Goal: Task Accomplishment & Management: Complete application form

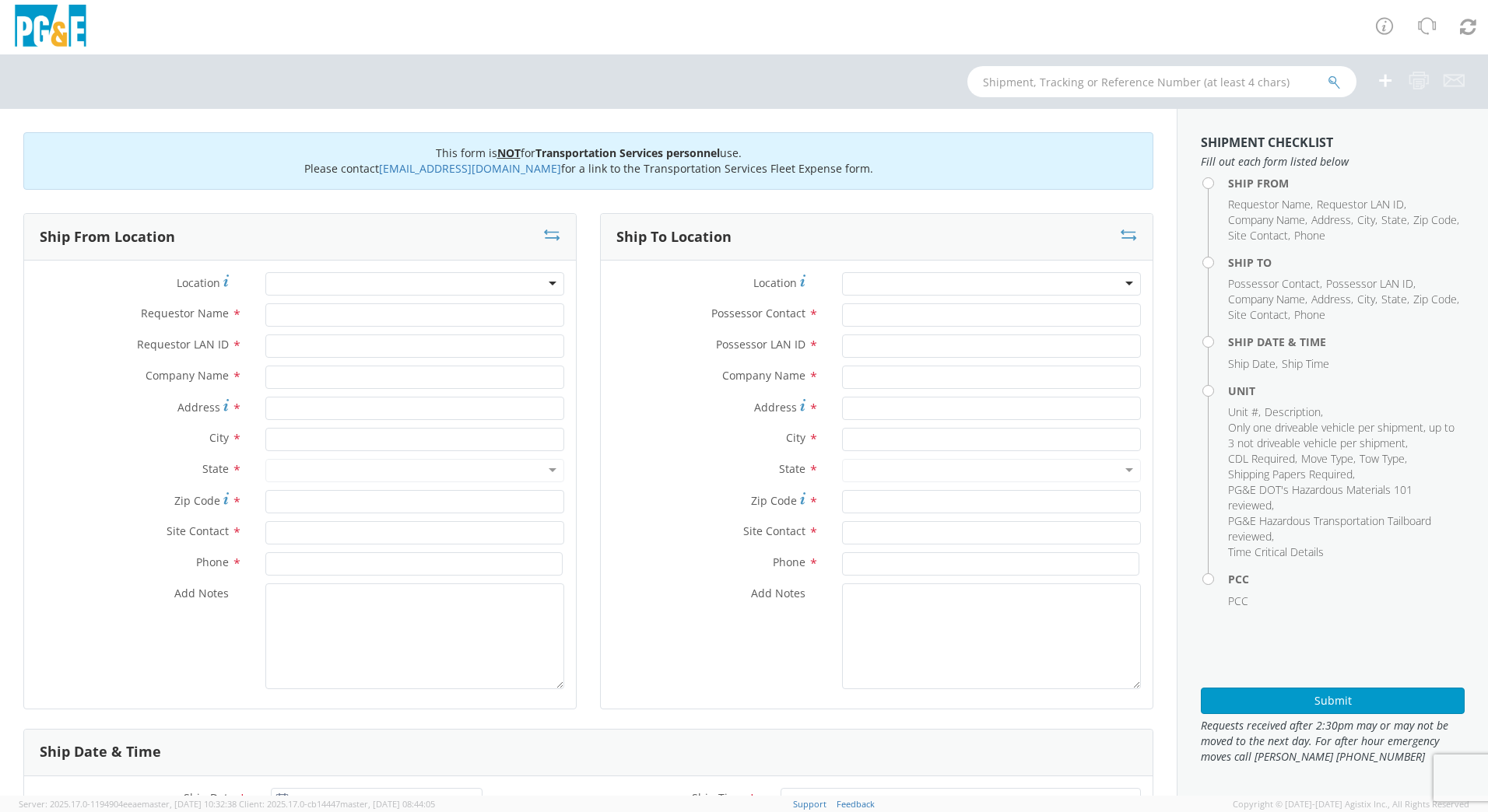
click at [371, 288] on div at bounding box center [415, 283] width 299 height 23
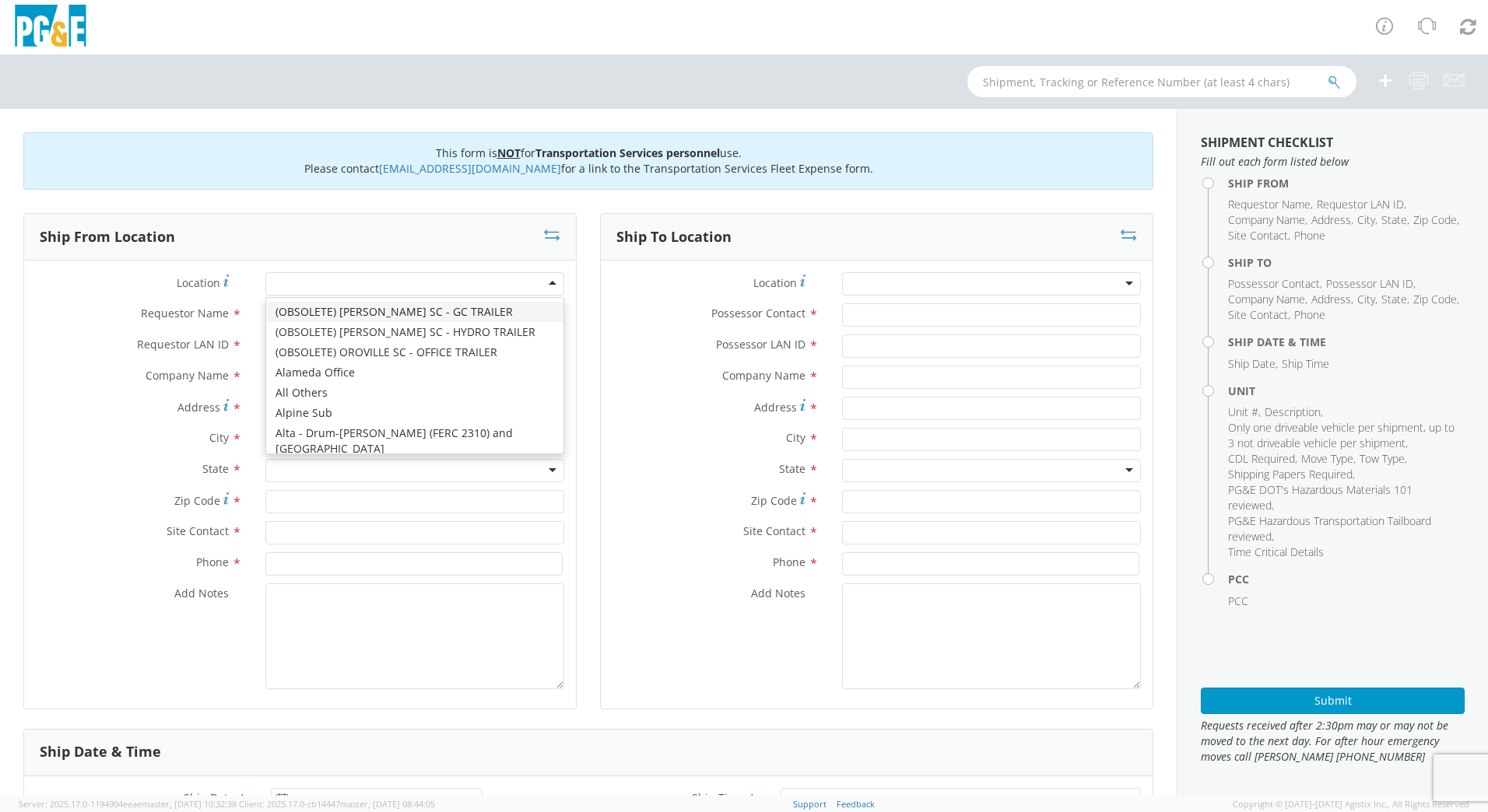
click at [371, 288] on div at bounding box center [415, 283] width 299 height 23
type input "rock"
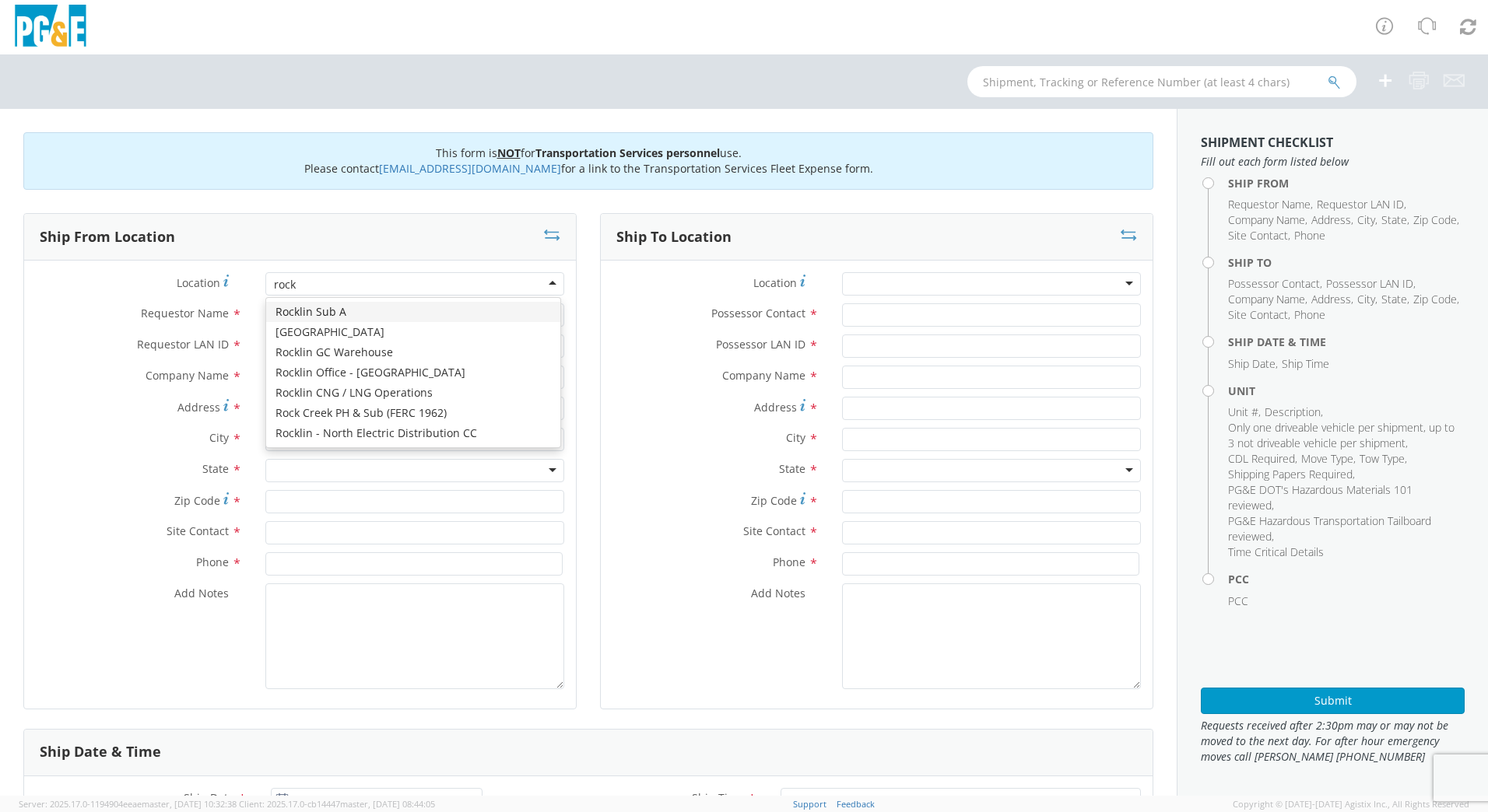
scroll to position [0, 0]
type input "PG&E"
type input "[STREET_ADDRESS]"
type input "AUBURN"
type input "95603"
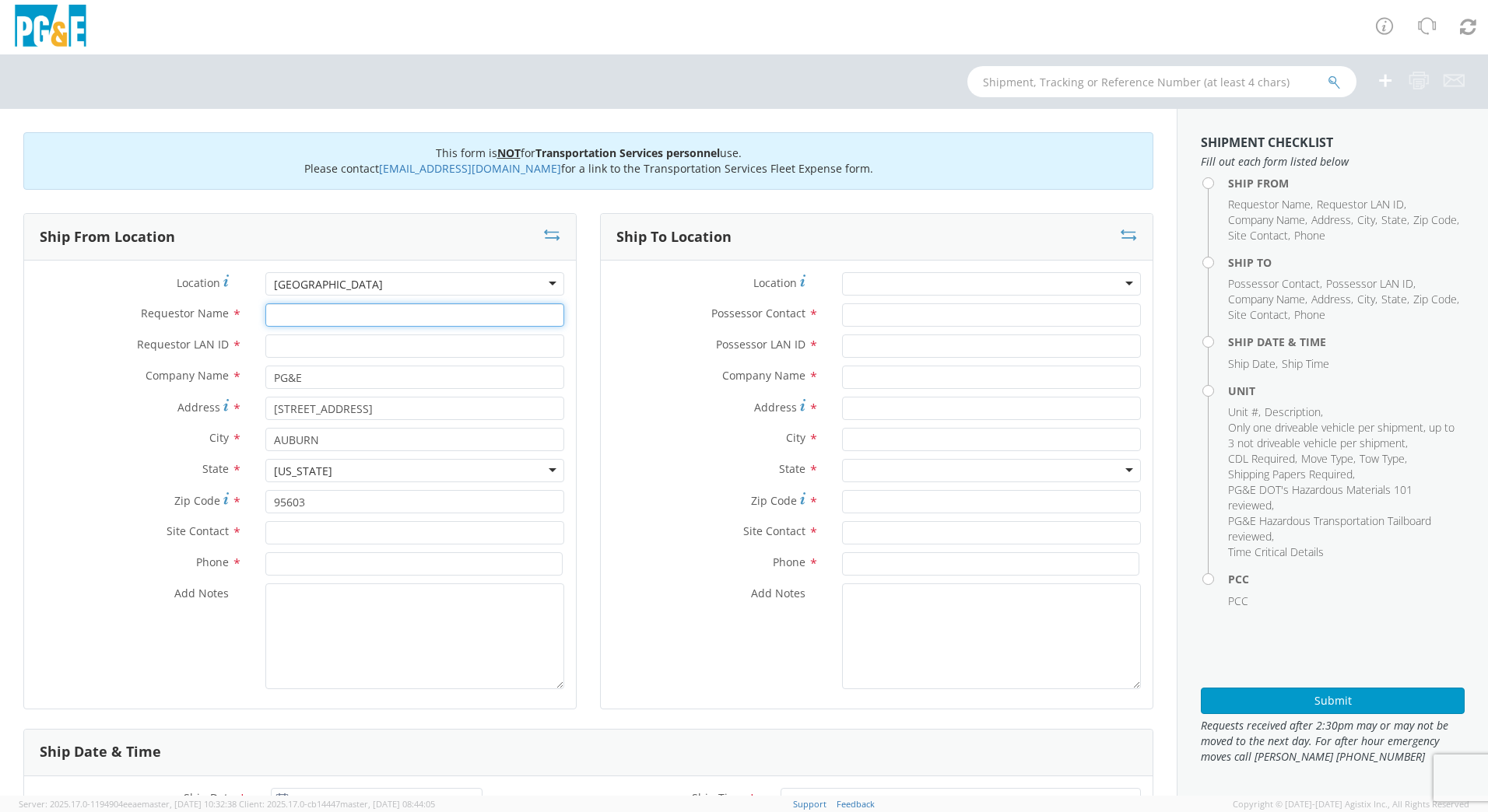
click at [339, 317] on input "Requestor Name *" at bounding box center [415, 314] width 299 height 23
type input "[PERSON_NAME]"
type input "P"
click at [339, 317] on input "[PERSON_NAME]" at bounding box center [415, 314] width 299 height 23
type input "[PERSON_NAME]"
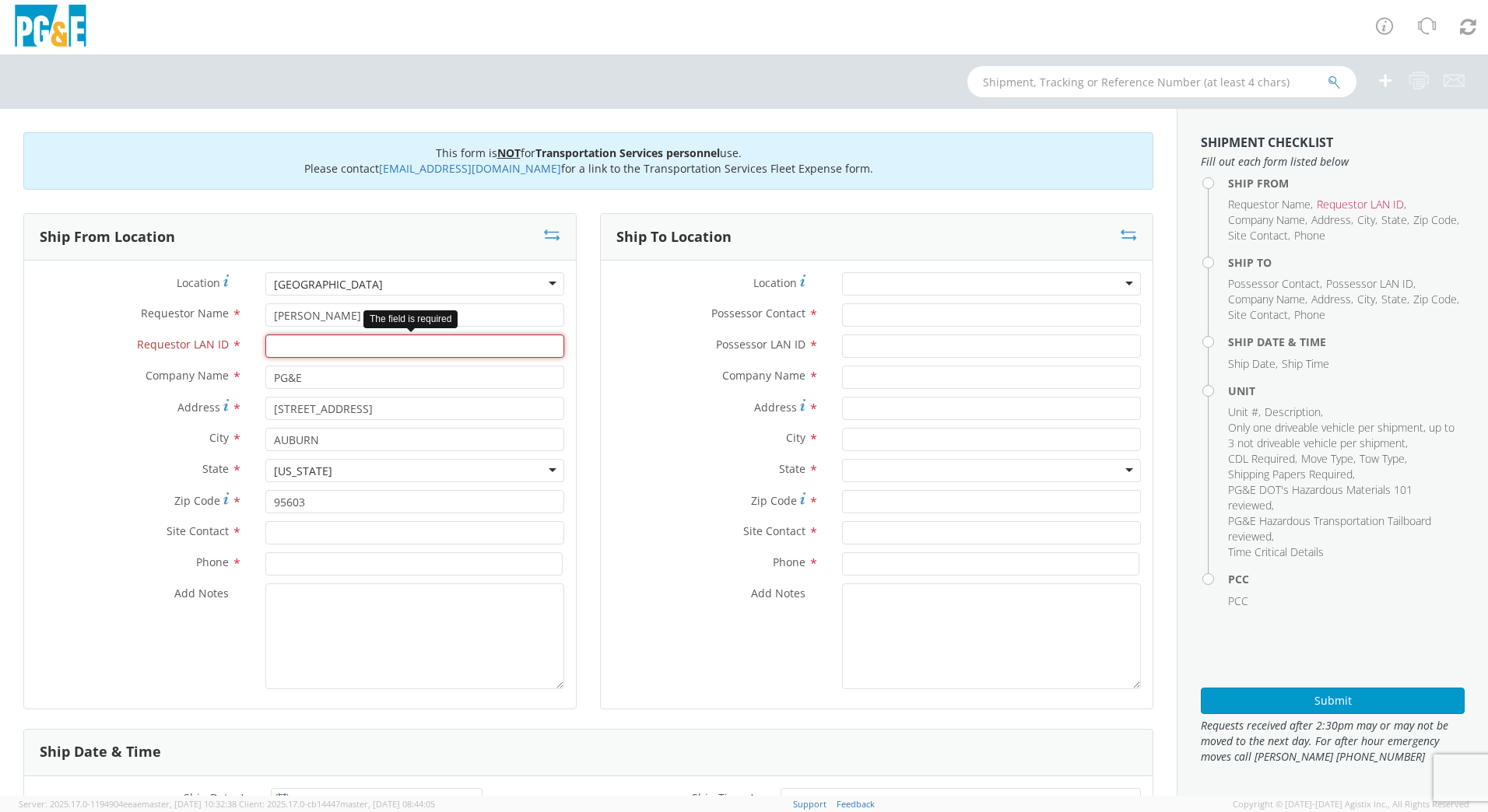
click at [343, 354] on input "Requestor LAN ID *" at bounding box center [415, 346] width 299 height 23
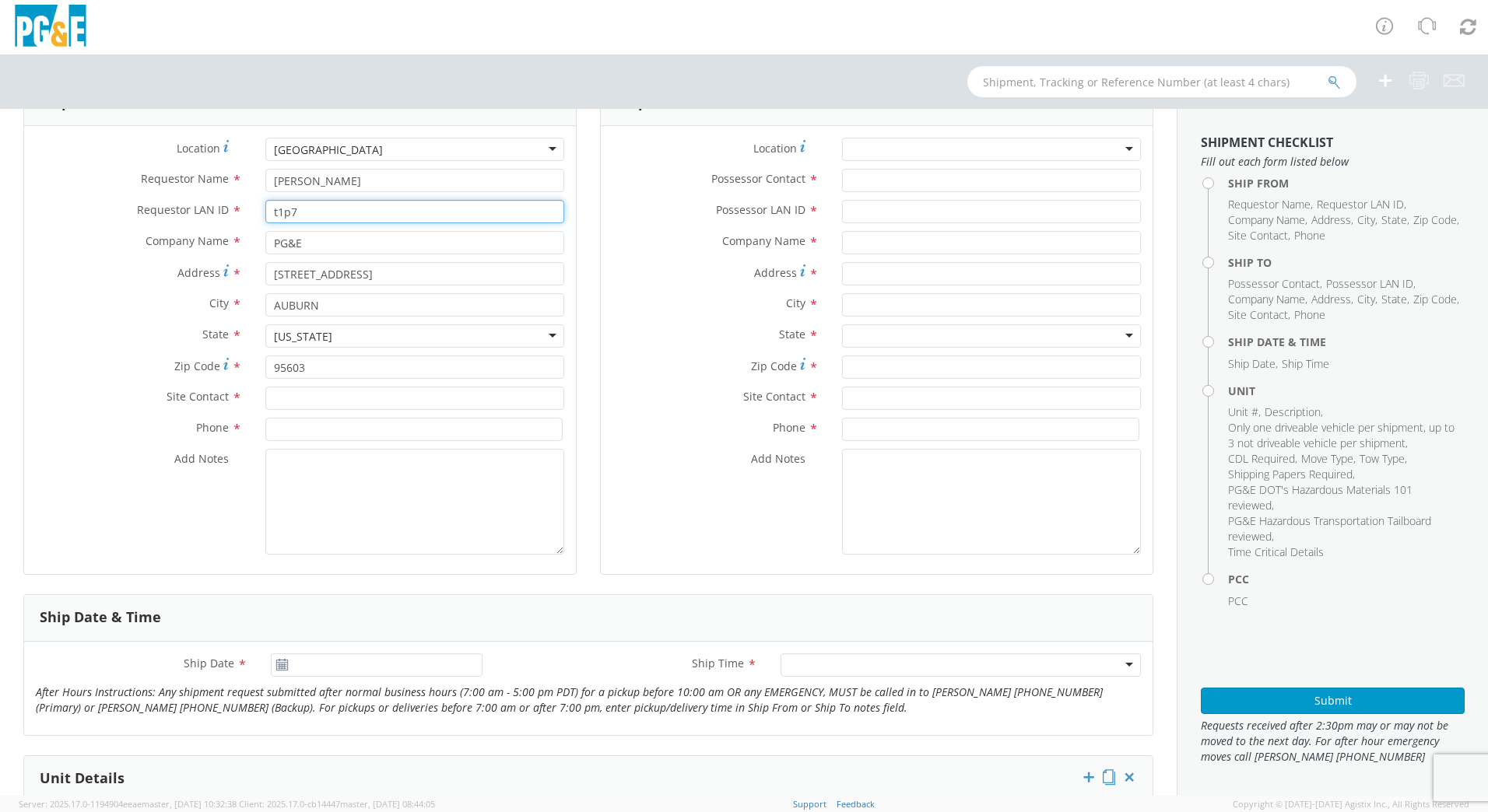
scroll to position [155, 0]
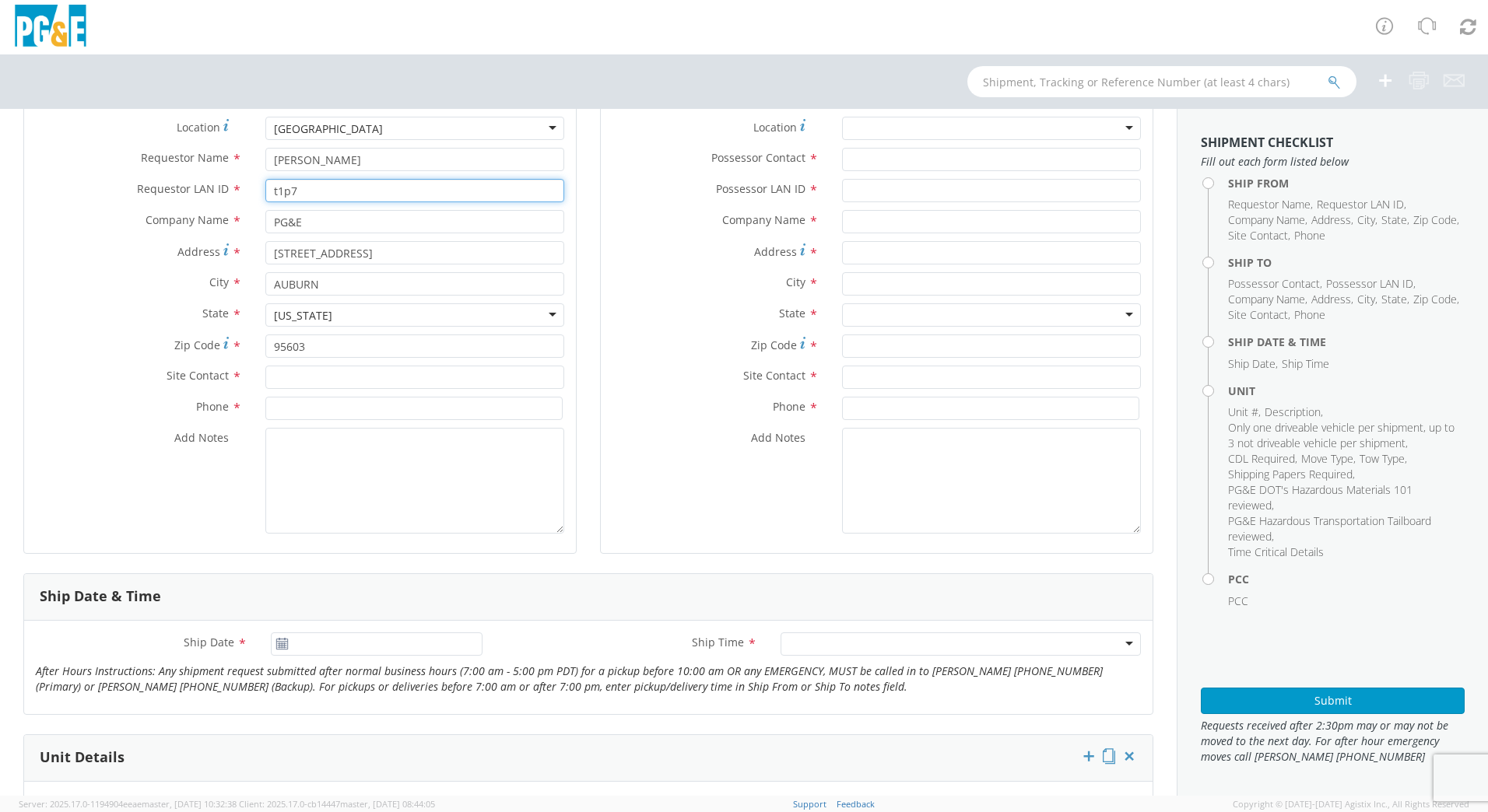
type input "t1p7"
click at [344, 381] on input "text" at bounding box center [415, 377] width 299 height 23
type input "[PERSON_NAME]"
type input "[PHONE_NUMBER]"
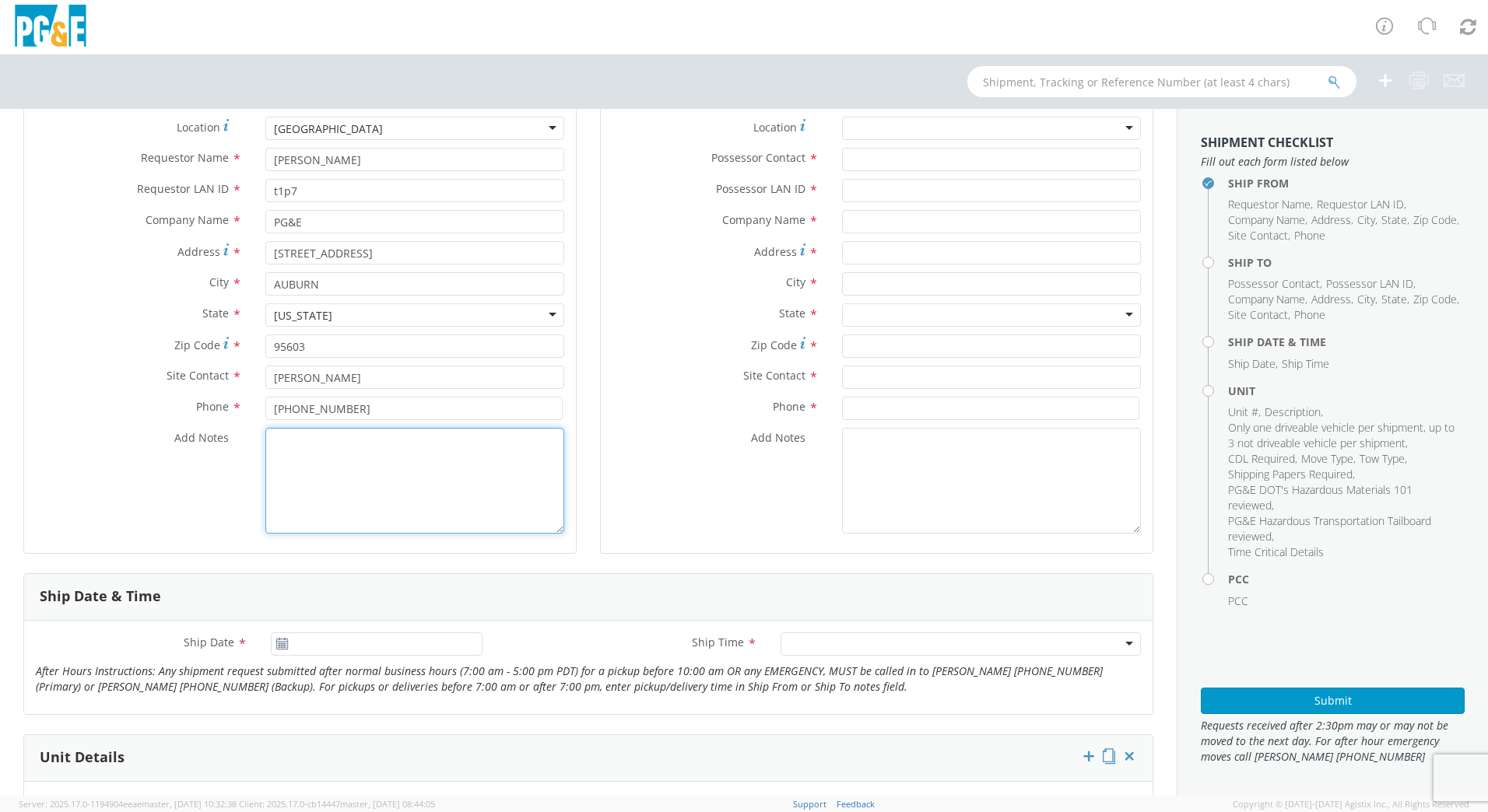
click at [346, 454] on textarea "Add Notes *" at bounding box center [415, 481] width 299 height 106
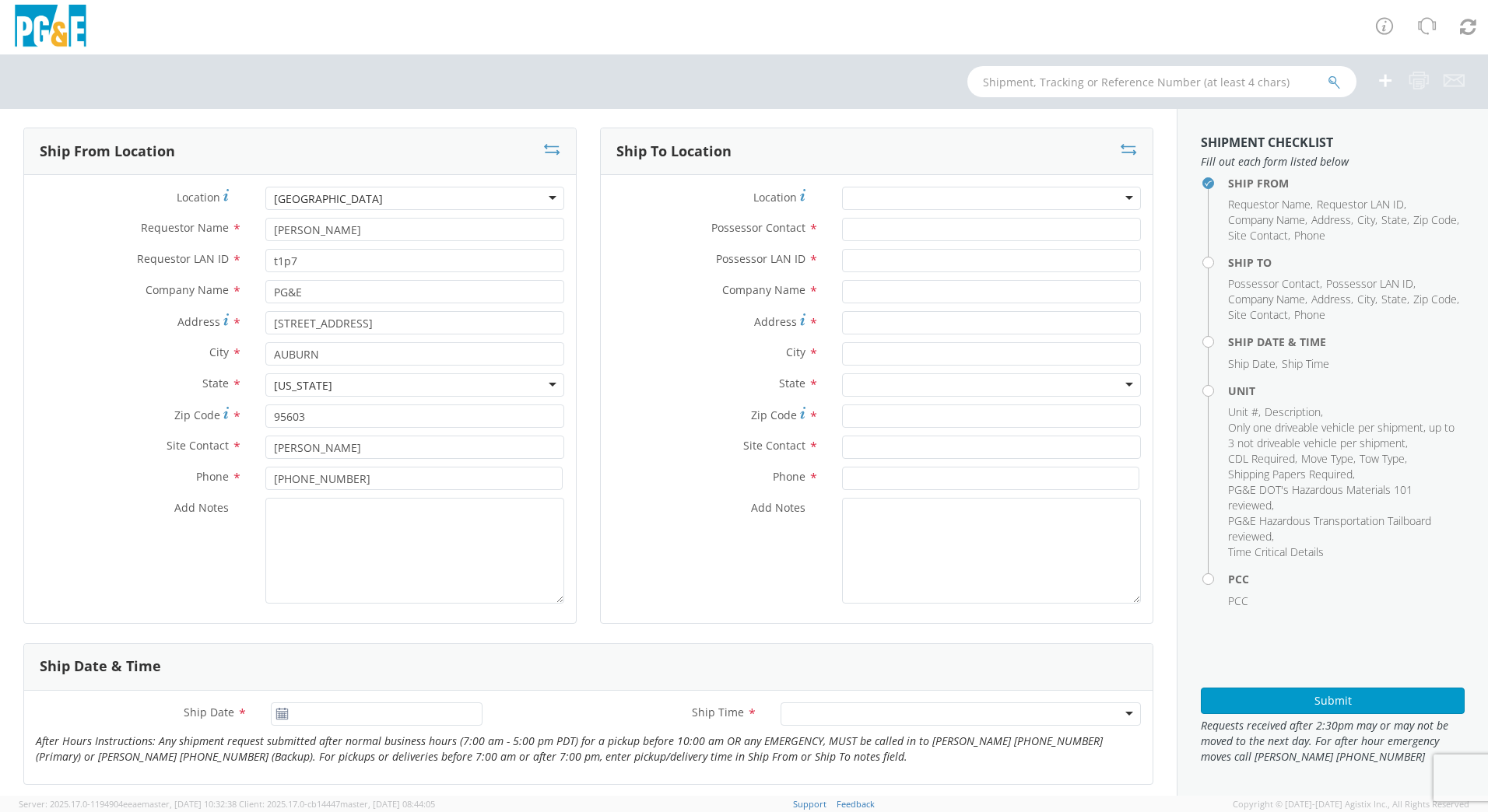
scroll to position [0, 0]
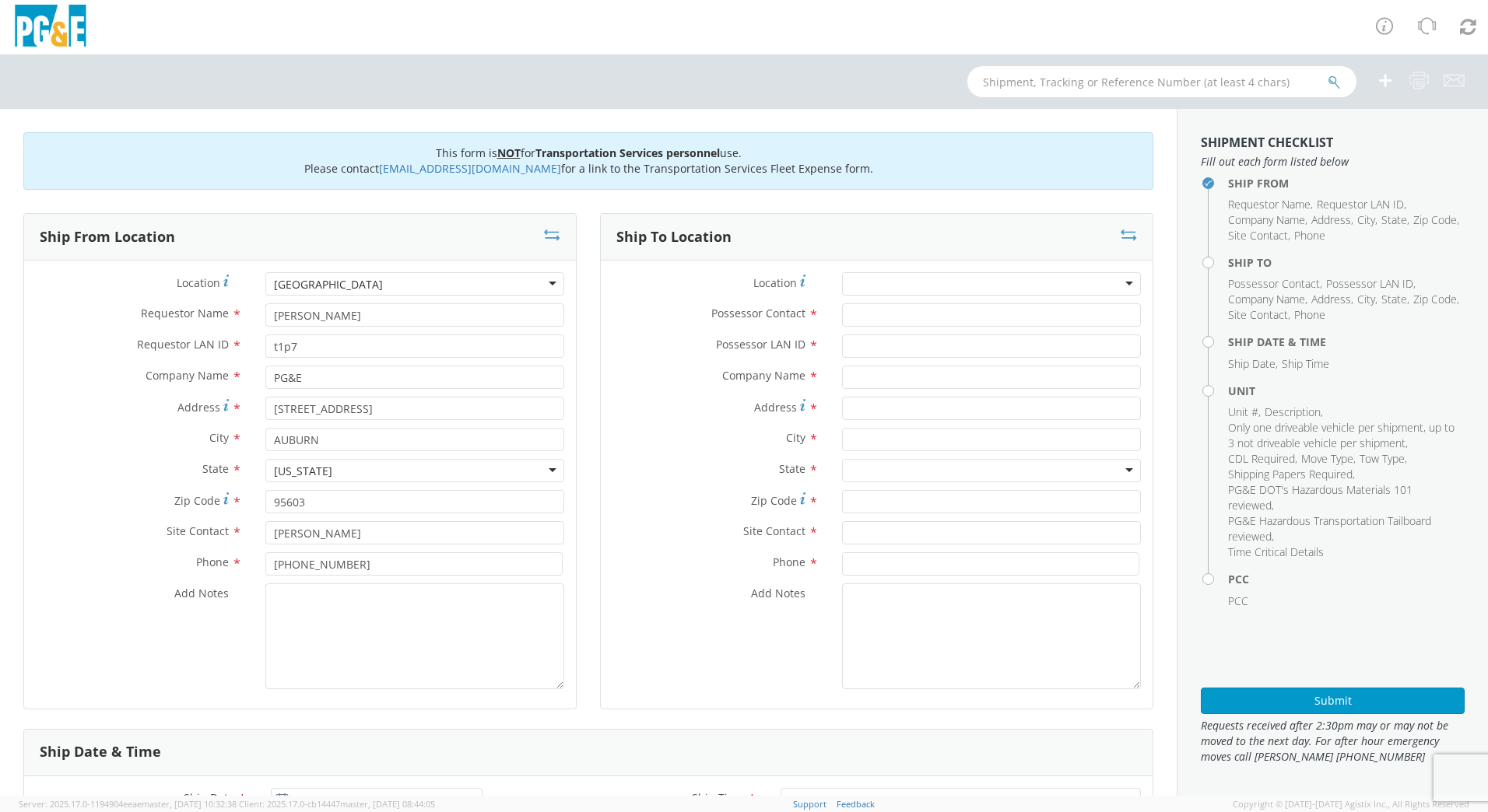
click at [1025, 281] on div at bounding box center [991, 283] width 299 height 23
type input "s"
type input "c"
click at [933, 285] on div at bounding box center [991, 283] width 299 height 23
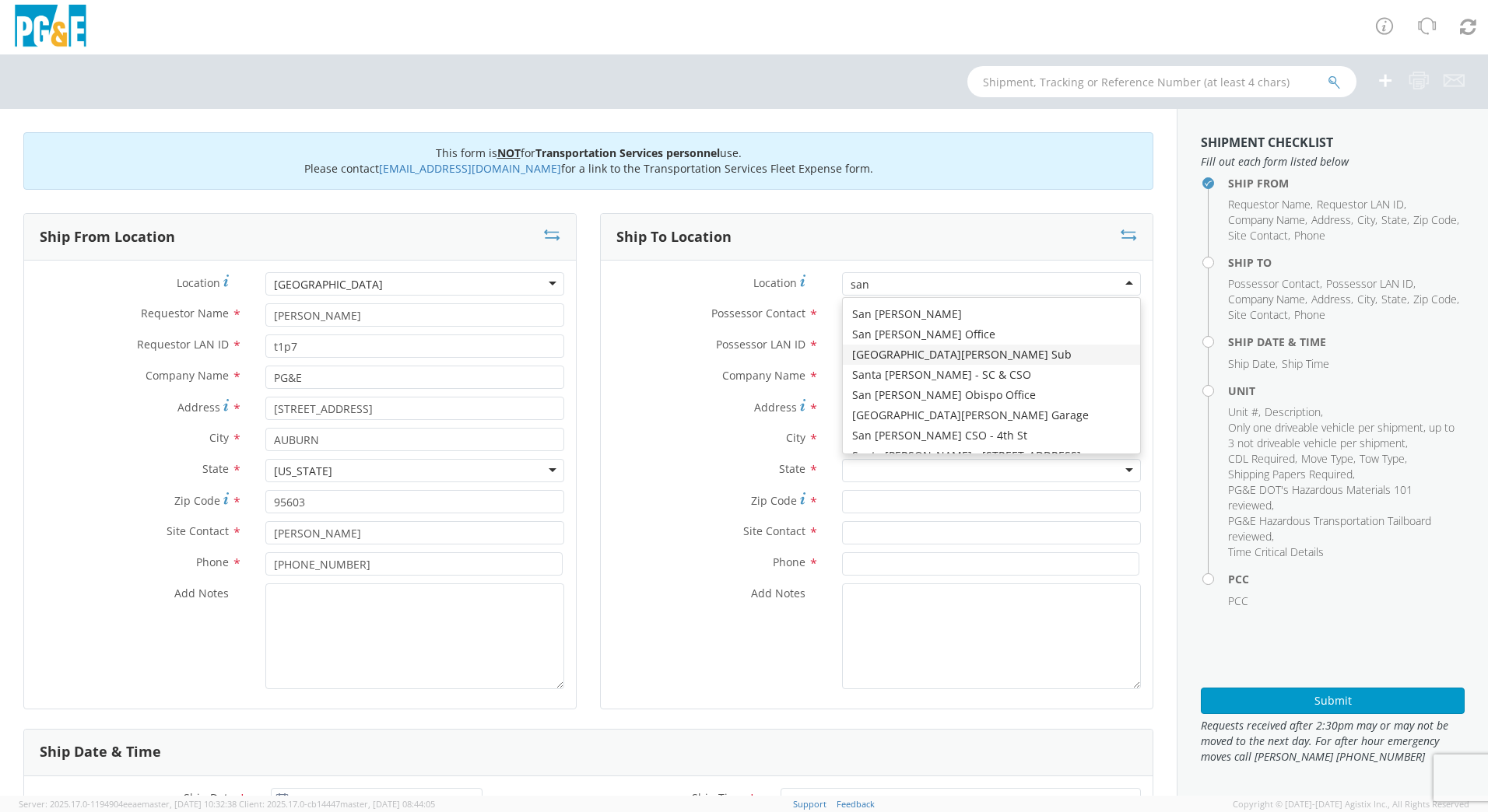
scroll to position [238, 0]
type input "san"
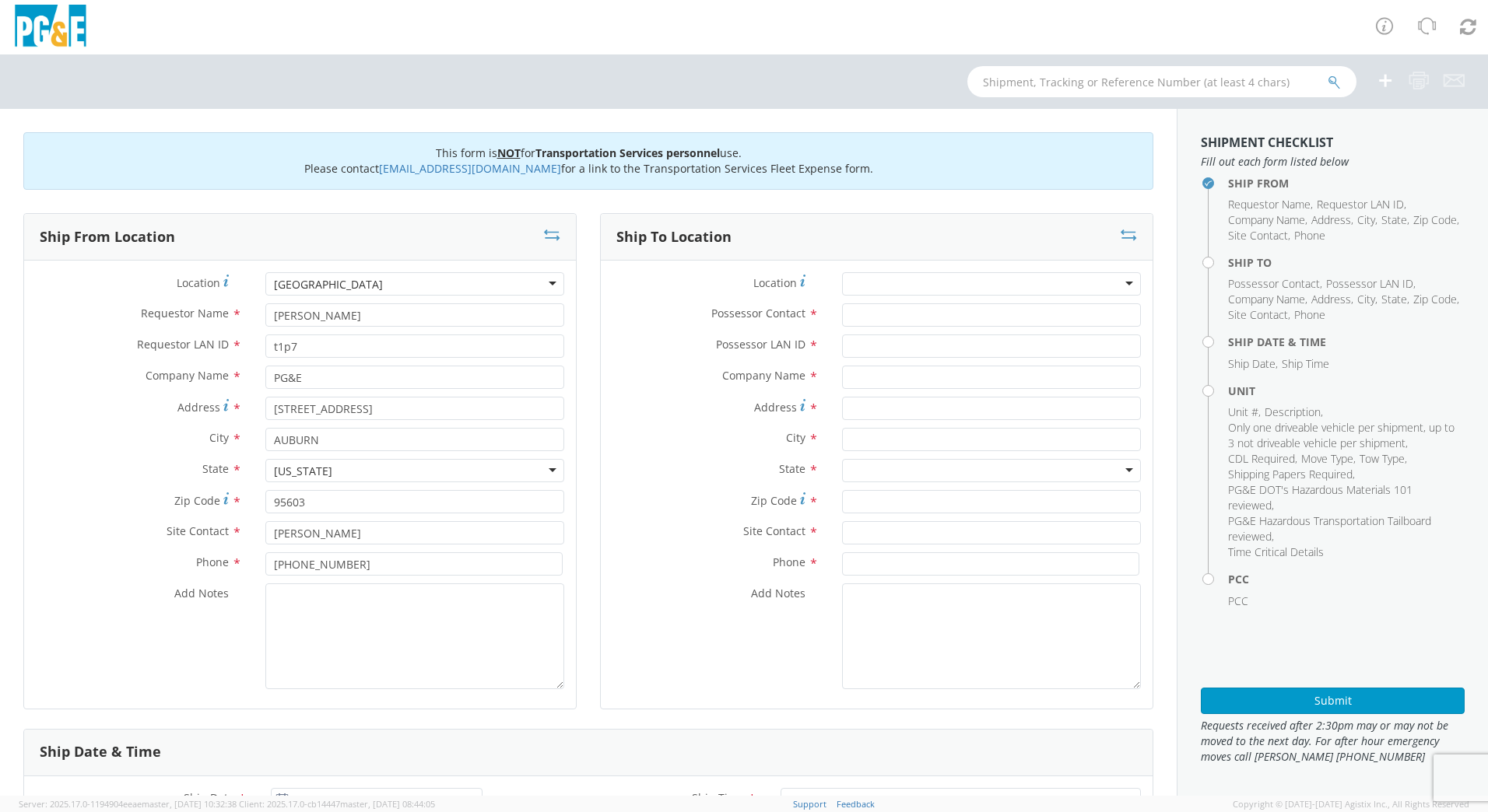
scroll to position [0, 0]
click at [889, 309] on input "Possessor Contact *" at bounding box center [991, 314] width 299 height 23
type input "[PERSON_NAME]"
click at [899, 350] on input "Possessor LAN ID *" at bounding box center [991, 346] width 299 height 23
type input "SBSH"
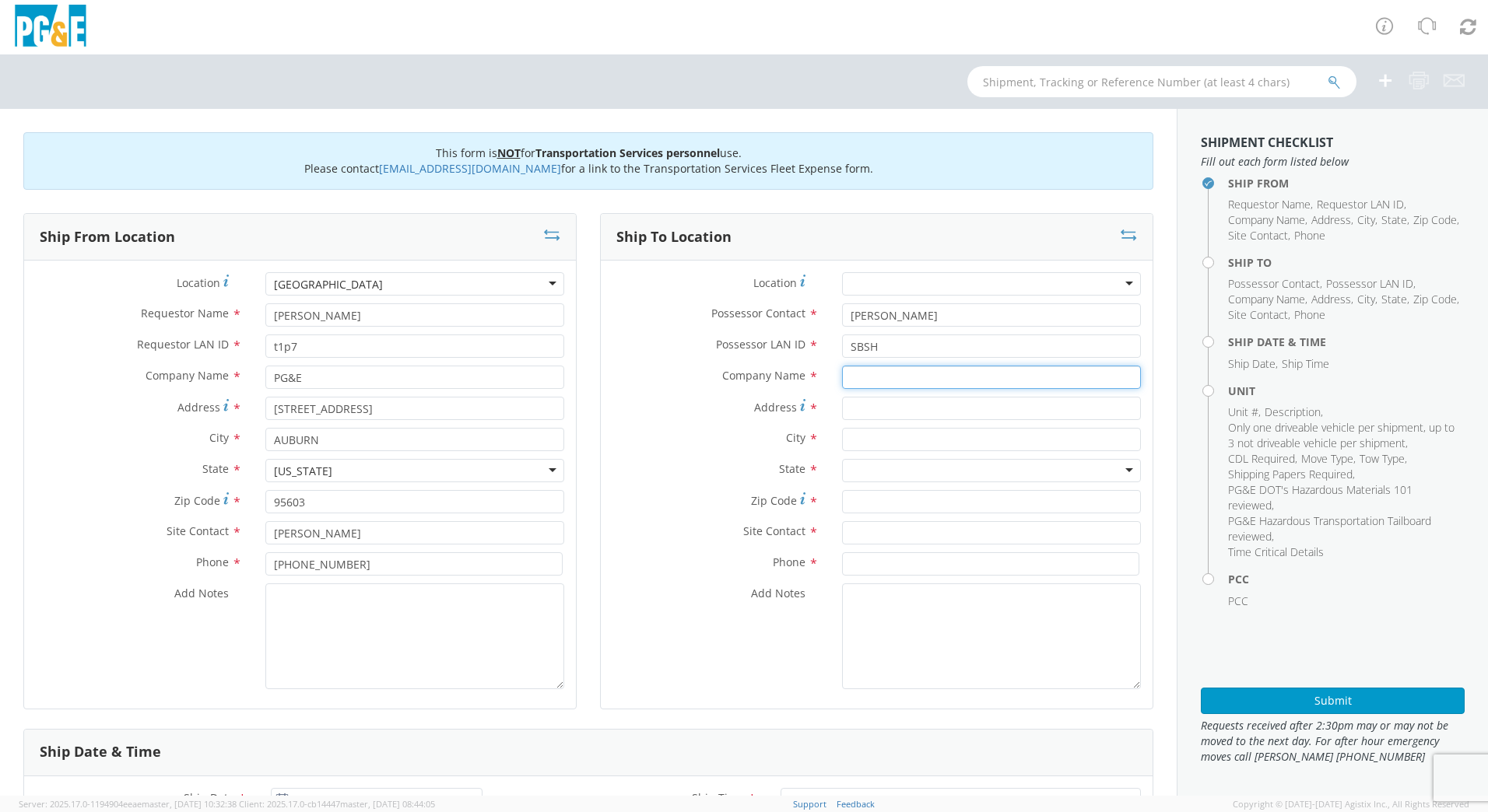
click at [910, 376] on input "text" at bounding box center [991, 377] width 299 height 23
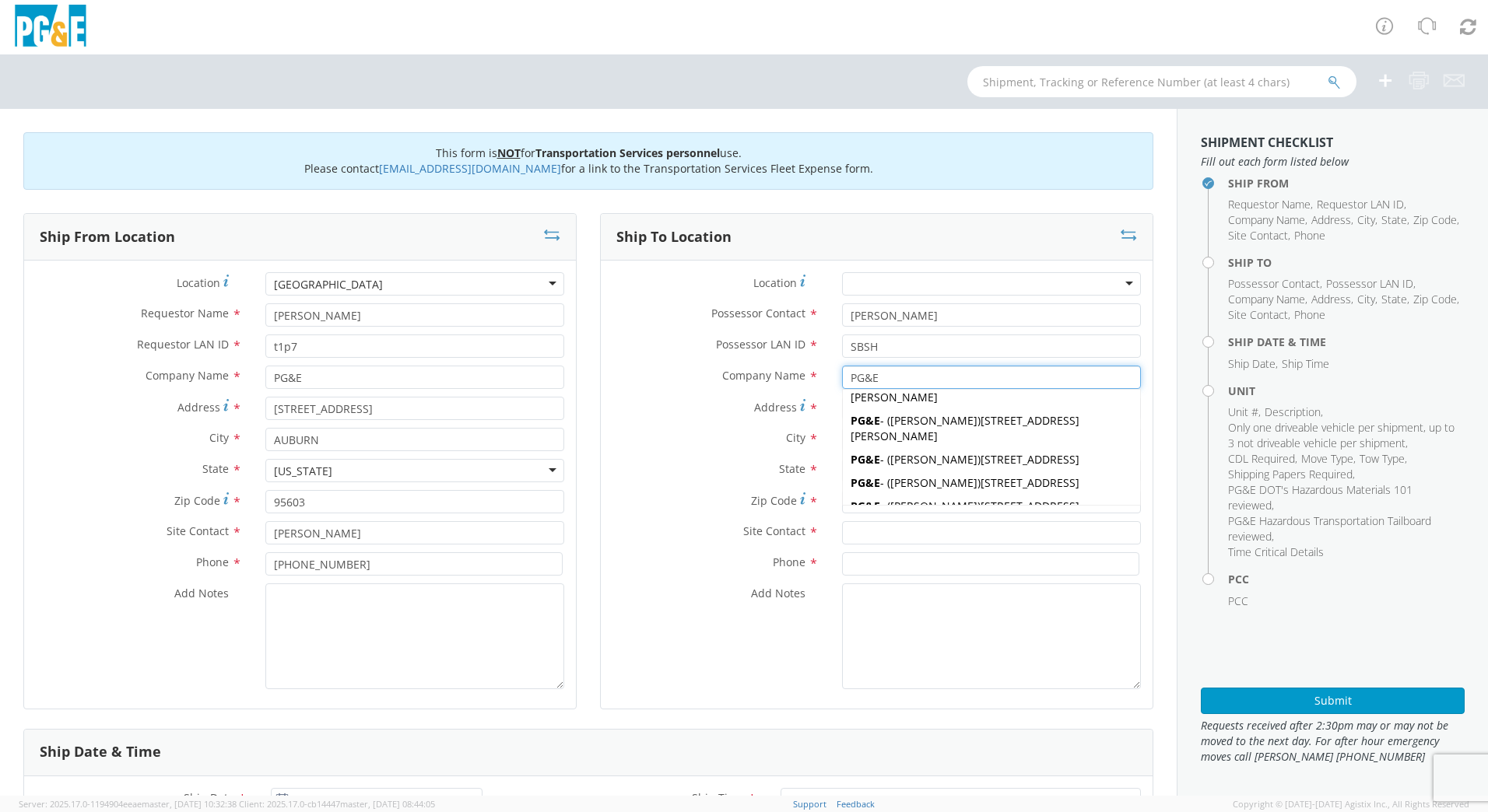
scroll to position [389, 0]
type input "PG&E"
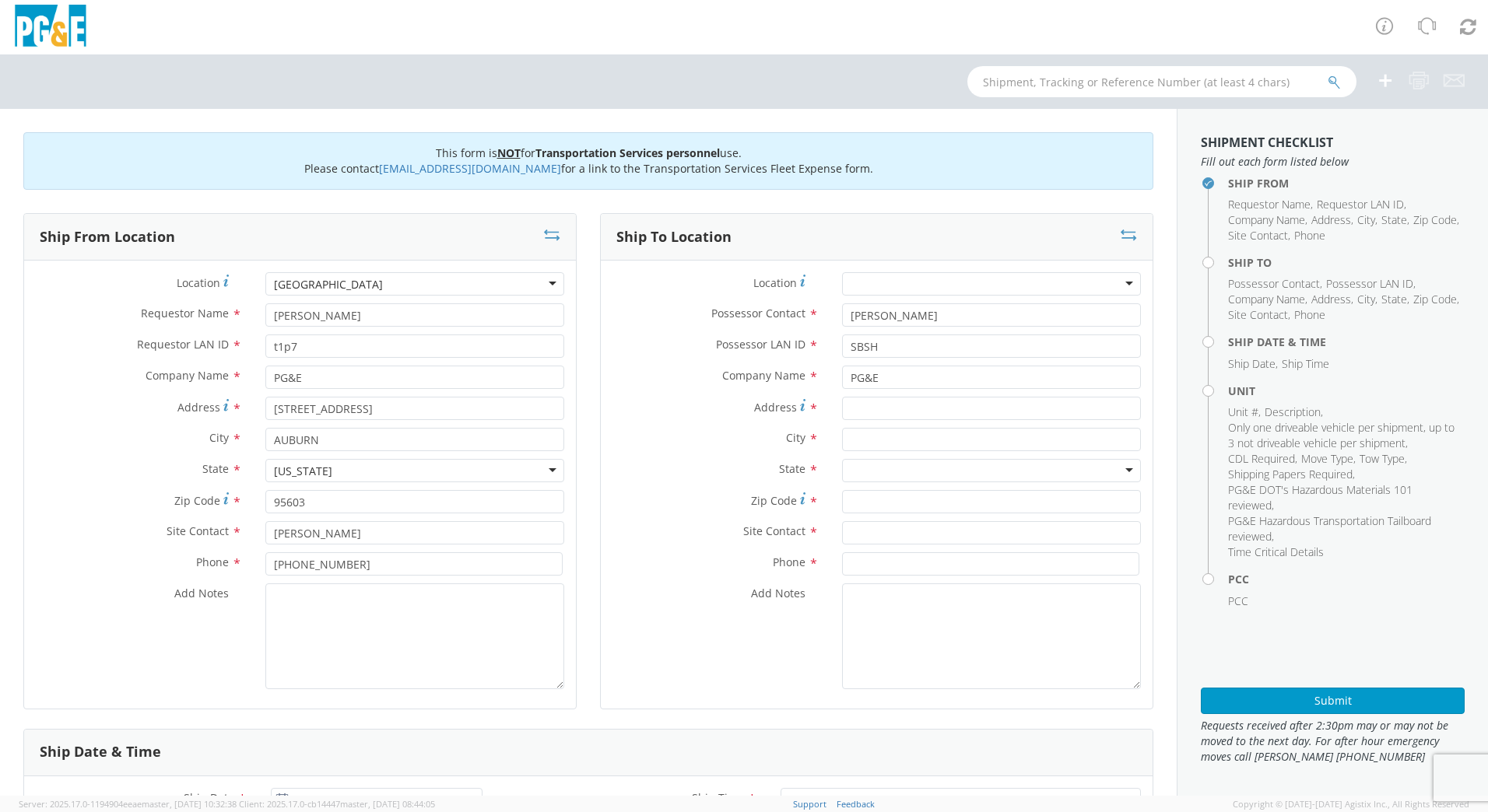
click at [641, 455] on div "City *" at bounding box center [876, 443] width 551 height 31
click at [862, 402] on input "Address *" at bounding box center [991, 408] width 299 height 23
click at [877, 409] on input "Address *" at bounding box center [991, 408] width 299 height 23
paste input "[STREET_ADDRESS]"
click at [951, 408] on input "[STREET_ADDRESS]" at bounding box center [991, 408] width 299 height 23
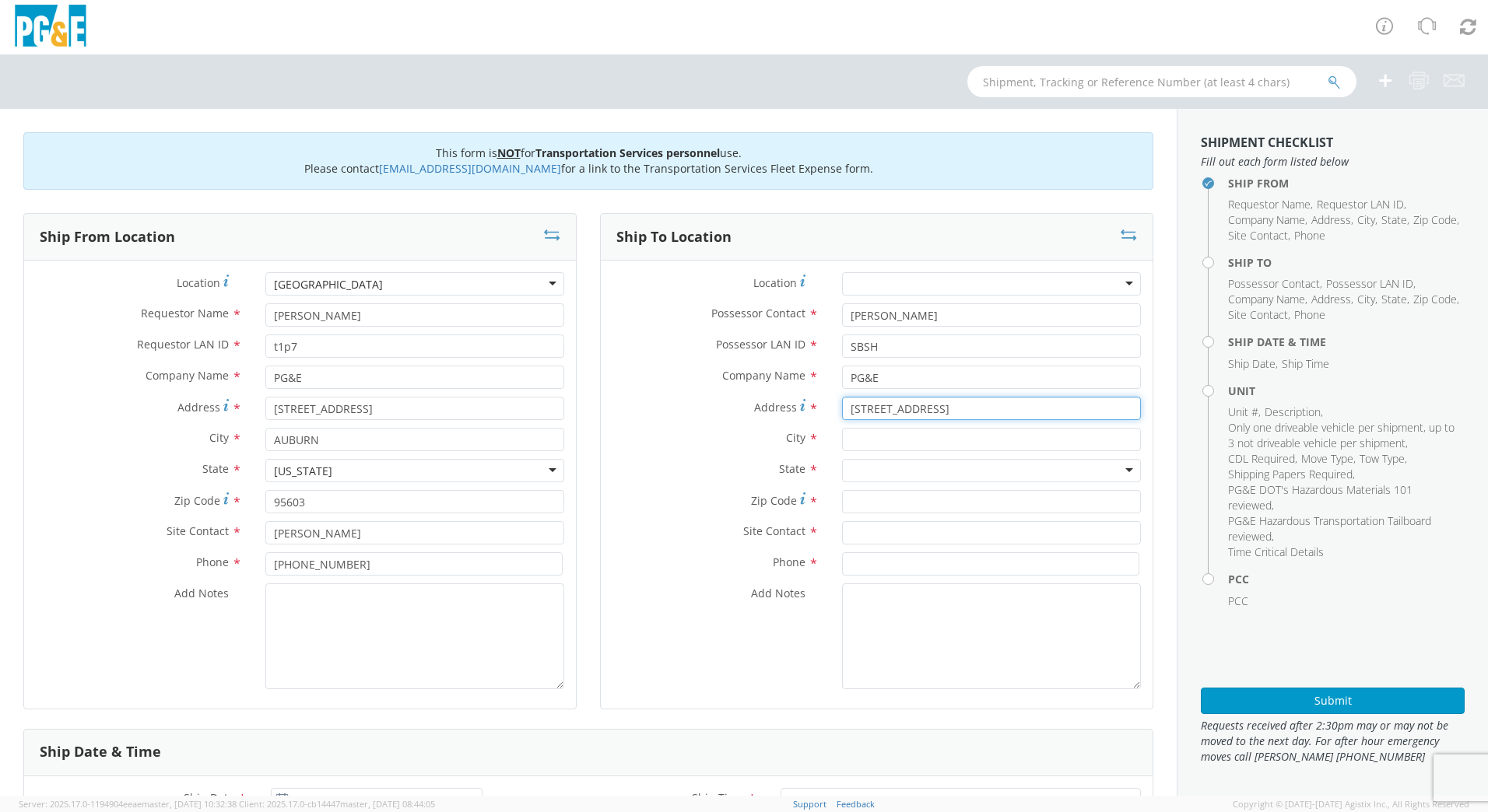
type input "[STREET_ADDRESS]"
click at [911, 616] on textarea "Add Notes *" at bounding box center [991, 636] width 299 height 106
paste textarea "[STREET_ADDRESS]"
type textarea "[STREET_ADDRESS]"
drag, startPoint x: 953, startPoint y: 404, endPoint x: 868, endPoint y: 407, distance: 85.1
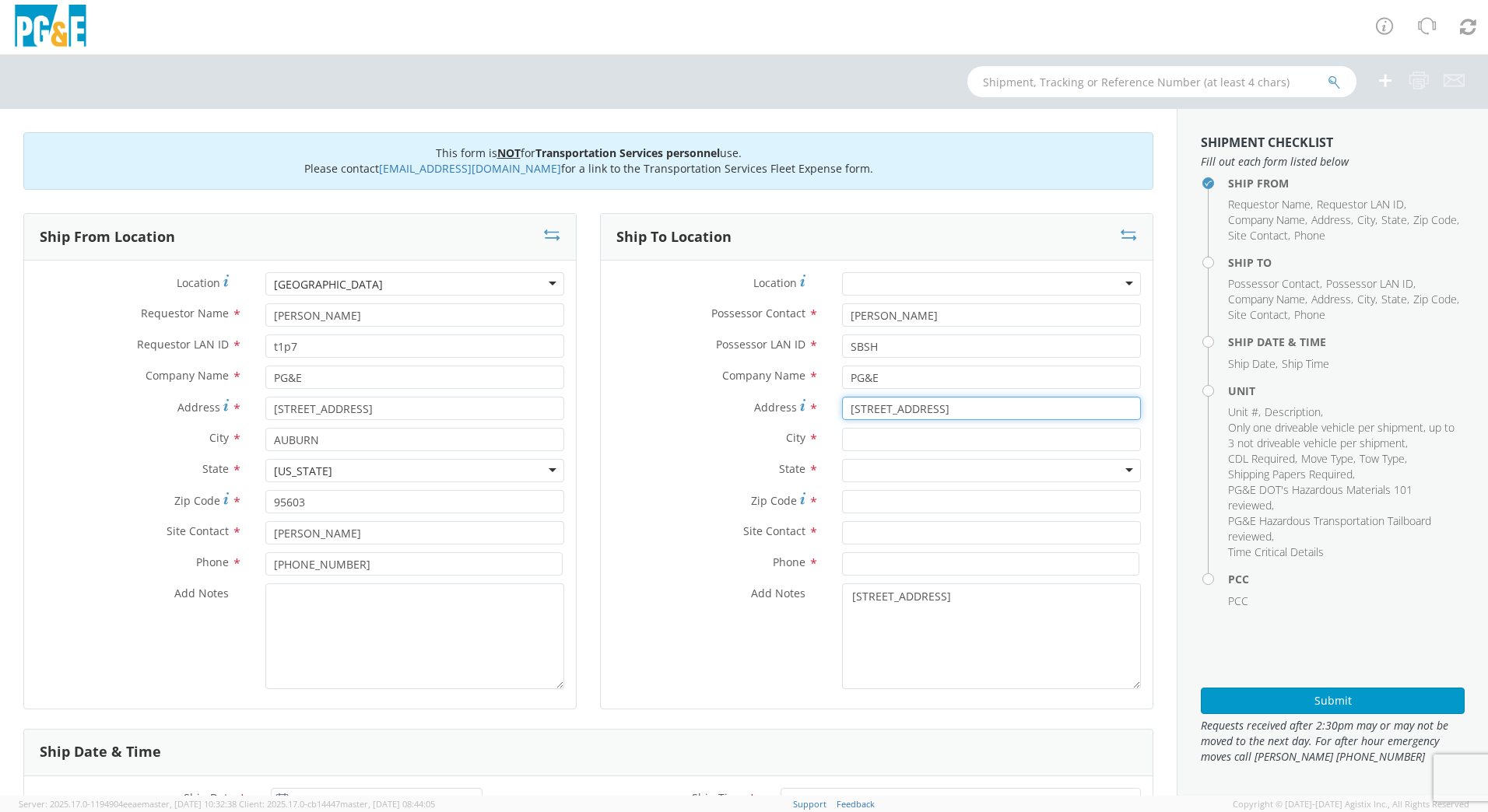
click at [868, 406] on input "[STREET_ADDRESS]" at bounding box center [991, 408] width 299 height 23
type input "[STREET_ADDRESS]"
click at [884, 438] on input "text" at bounding box center [991, 439] width 299 height 23
type input "San [PERSON_NAME]"
drag, startPoint x: 999, startPoint y: 594, endPoint x: 774, endPoint y: 595, distance: 225.0
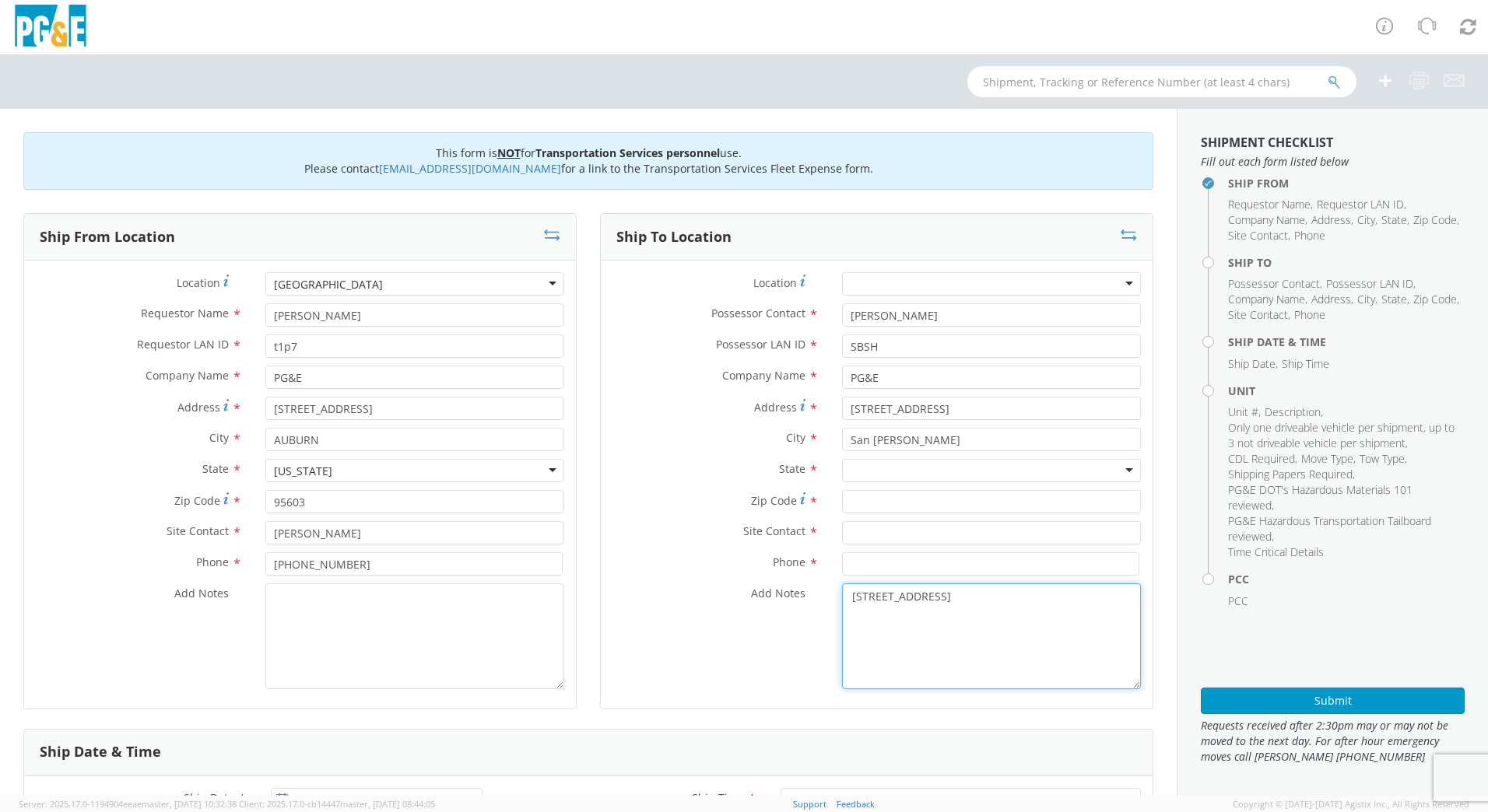
click at [774, 595] on div "Add Notes * [STREET_ADDRESS]" at bounding box center [876, 636] width 551 height 106
click at [871, 478] on div at bounding box center [991, 470] width 299 height 23
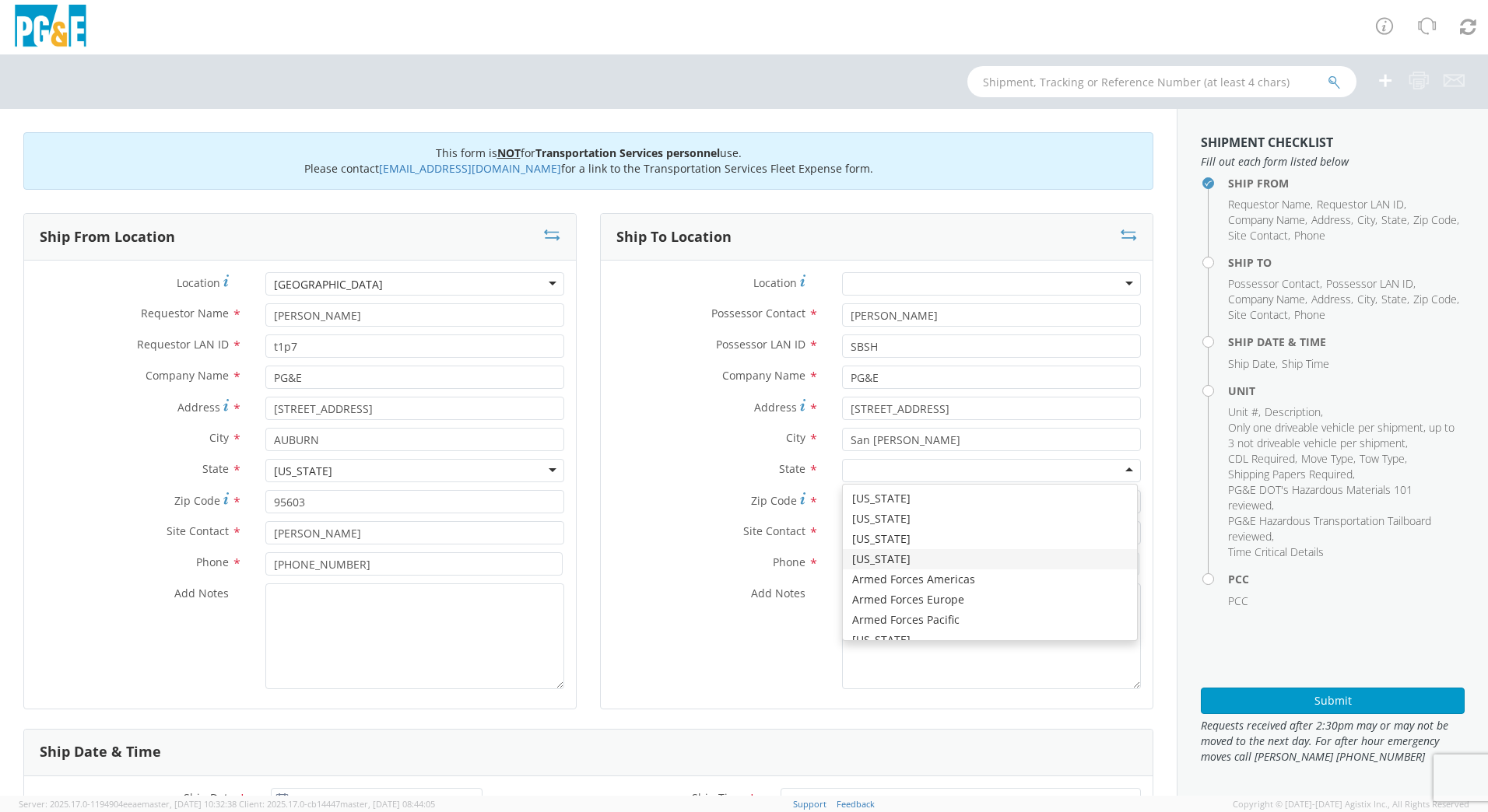
scroll to position [78, 0]
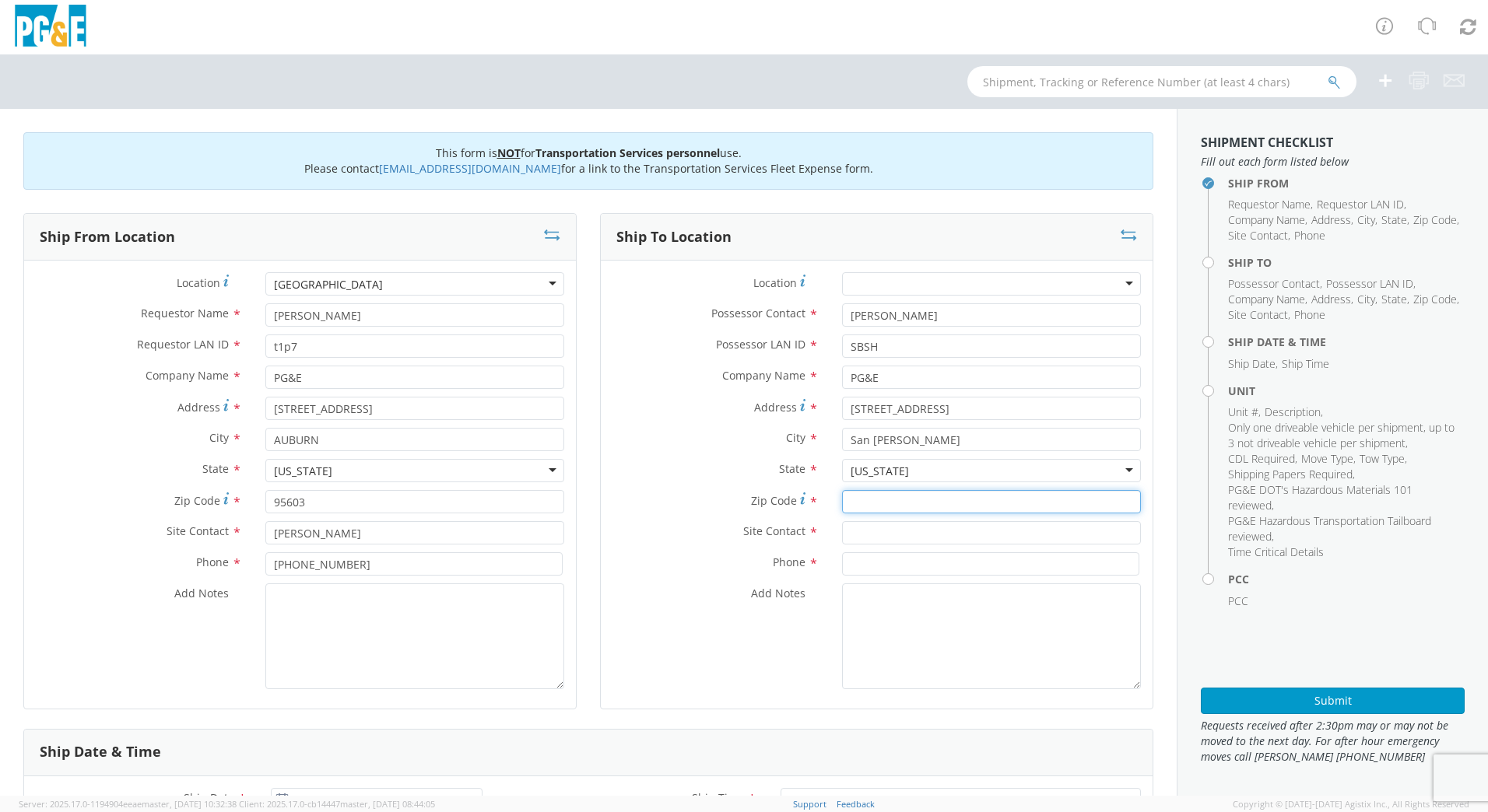
click at [871, 503] on input "Zip Code *" at bounding box center [991, 502] width 299 height 23
paste input "94002"
type input "94002"
click at [879, 535] on input "text" at bounding box center [991, 532] width 299 height 23
type input "[PERSON_NAME]"
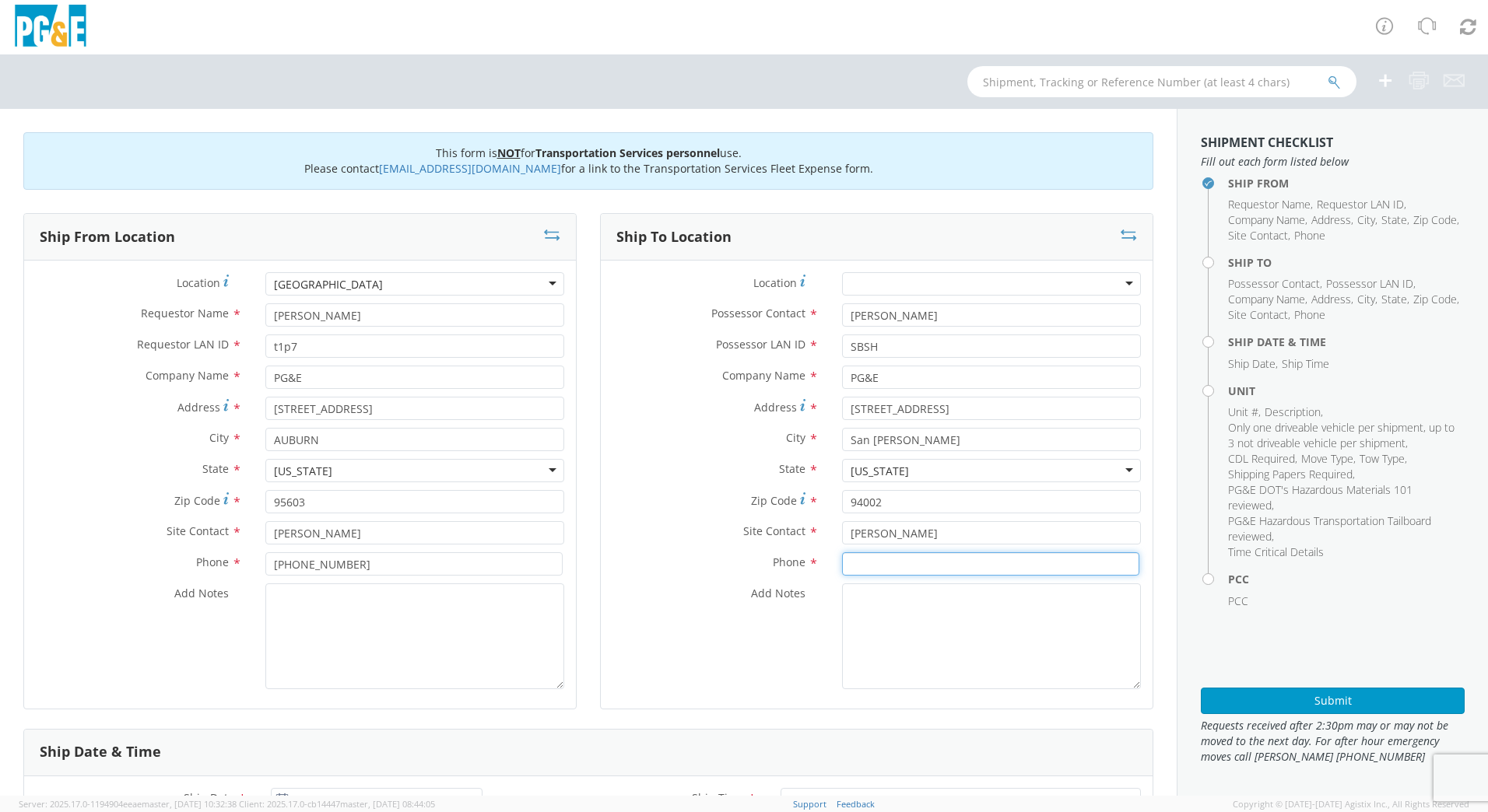
click at [847, 566] on input at bounding box center [990, 563] width 297 height 23
click at [893, 568] on input at bounding box center [990, 563] width 297 height 23
type input "[PHONE_NUMBER]"
click at [879, 614] on textarea "Add Notes *" at bounding box center [991, 636] width 299 height 106
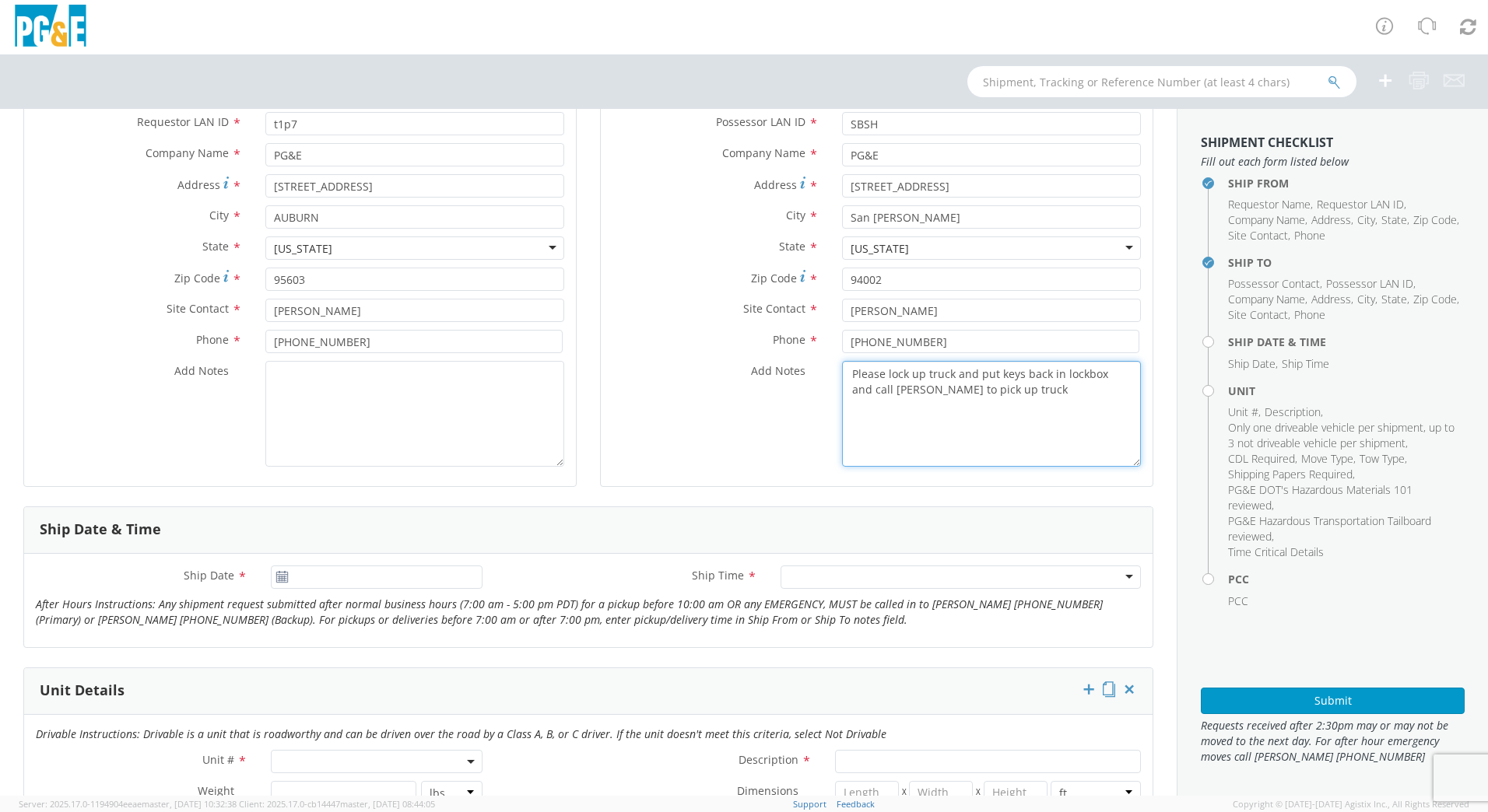
scroll to position [234, 0]
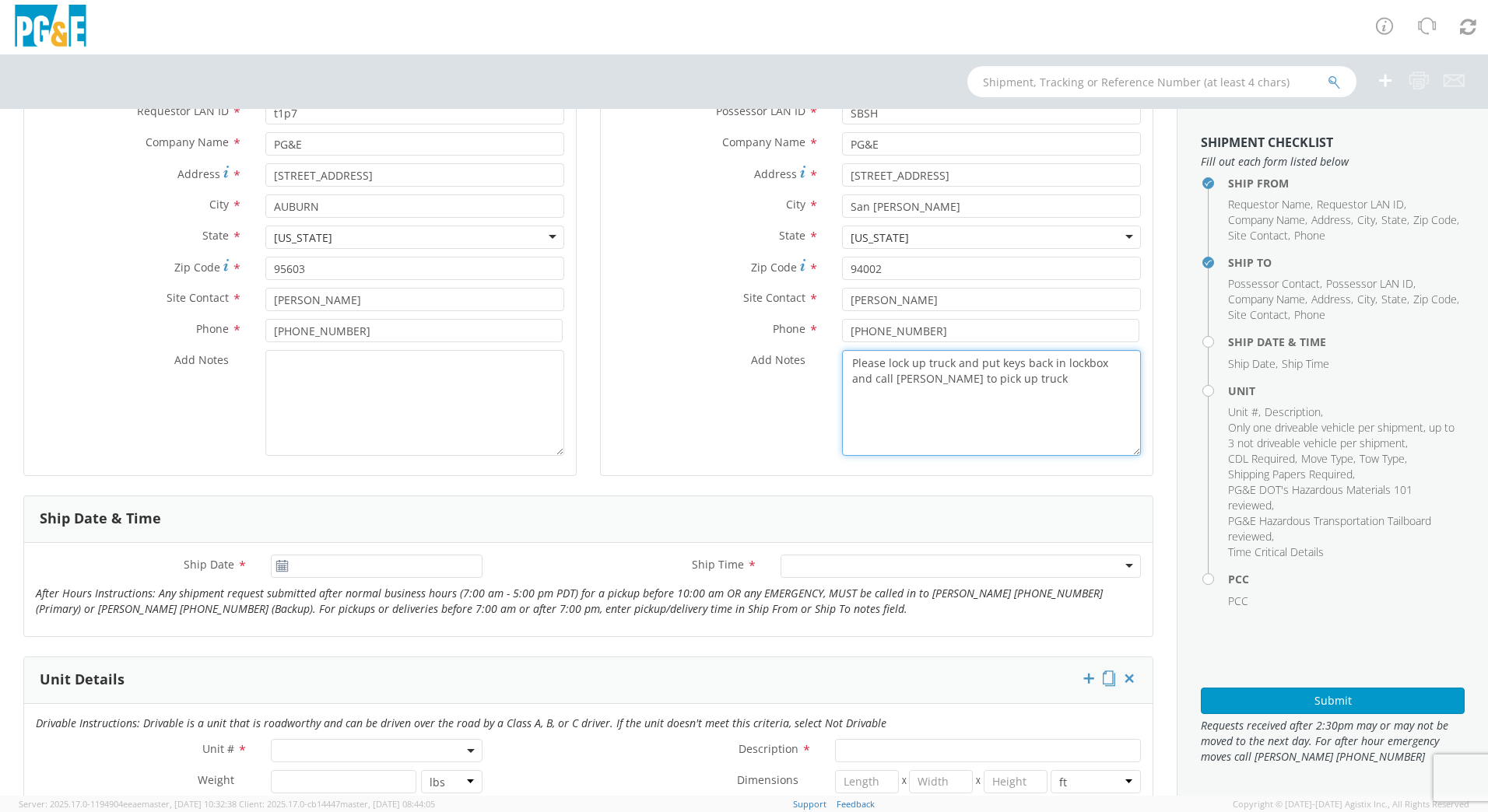
type textarea "Please lock up truck and put keys back in lockbox and call [PERSON_NAME] to pic…"
click at [283, 569] on icon at bounding box center [282, 566] width 14 height 13
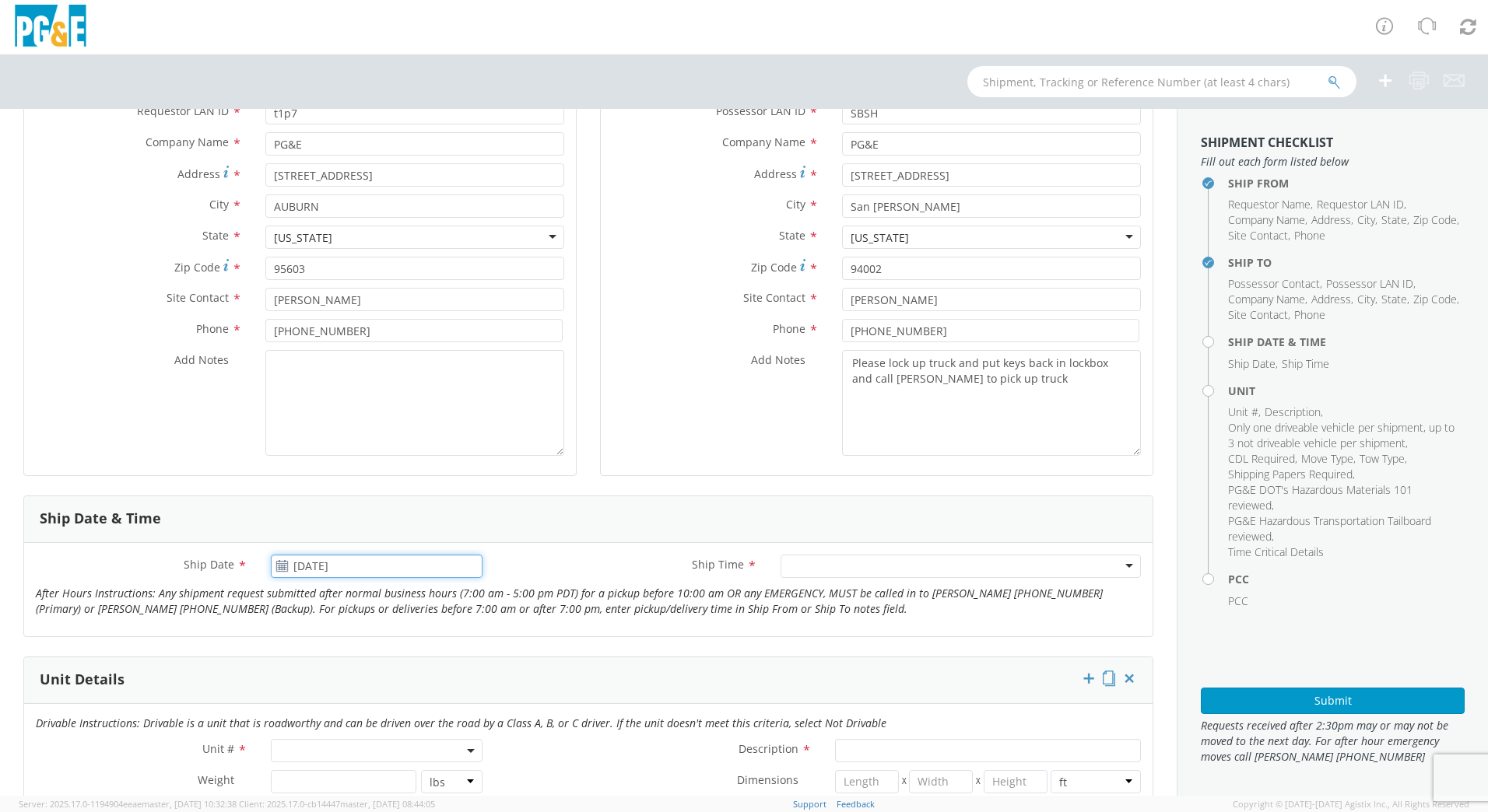
click at [305, 572] on input "[DATE]" at bounding box center [376, 566] width 211 height 23
click at [314, 514] on td "25" at bounding box center [318, 514] width 33 height 23
type input "[DATE]"
click at [811, 580] on div "Ship Time * Any Time 7:00 am - 10:00 am 10:00 am - 1:00 pm 1:00 pm - 4:00 pm 4:…" at bounding box center [823, 570] width 659 height 31
click at [811, 575] on div at bounding box center [961, 566] width 360 height 23
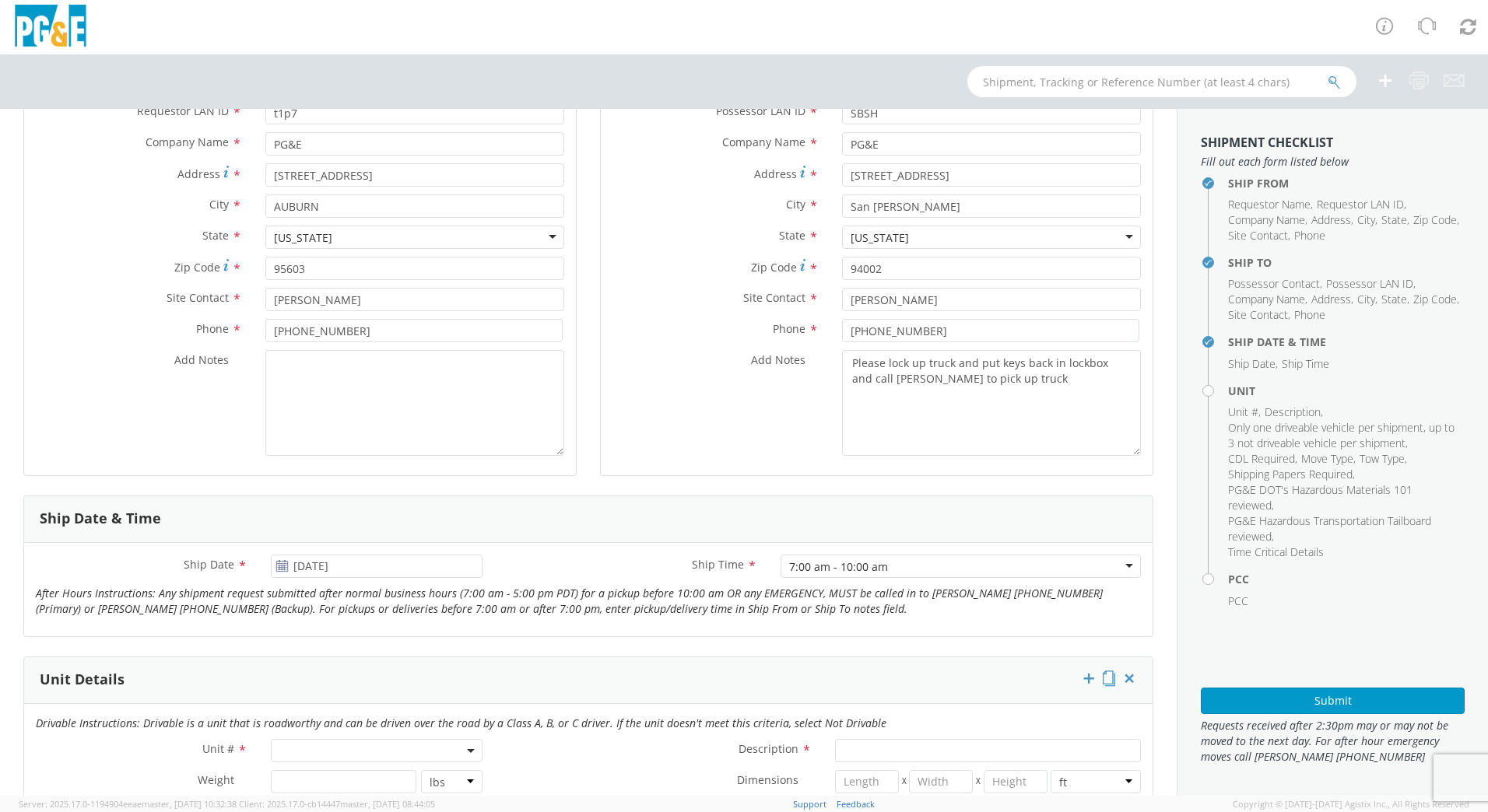
click at [566, 622] on div "Ship Date * [DATE] Ship Time * 7:00 am - 10:00 am 7:00 am - 10:00 am Any Time 7…" at bounding box center [588, 590] width 1129 height 70
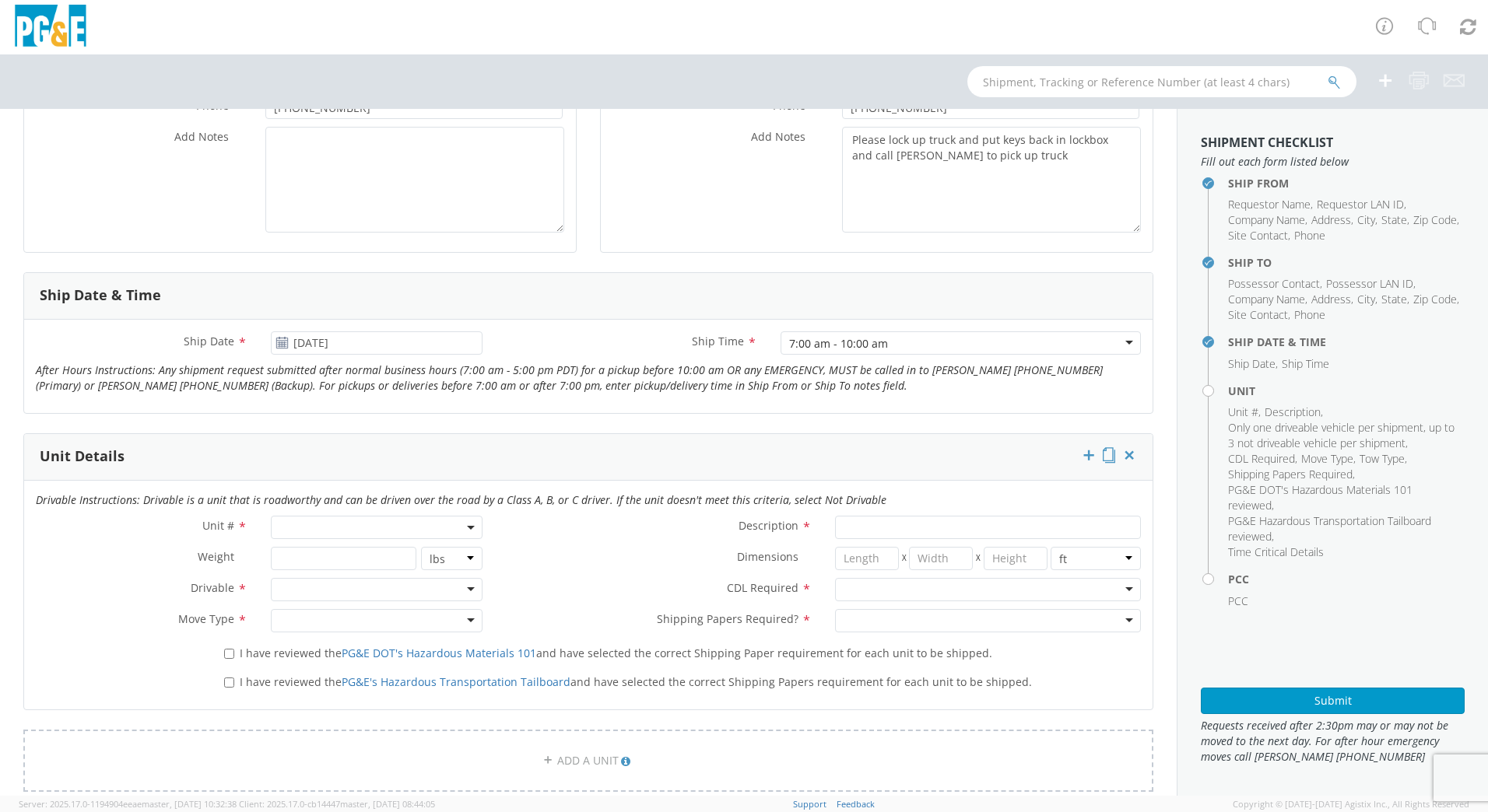
scroll to position [466, 0]
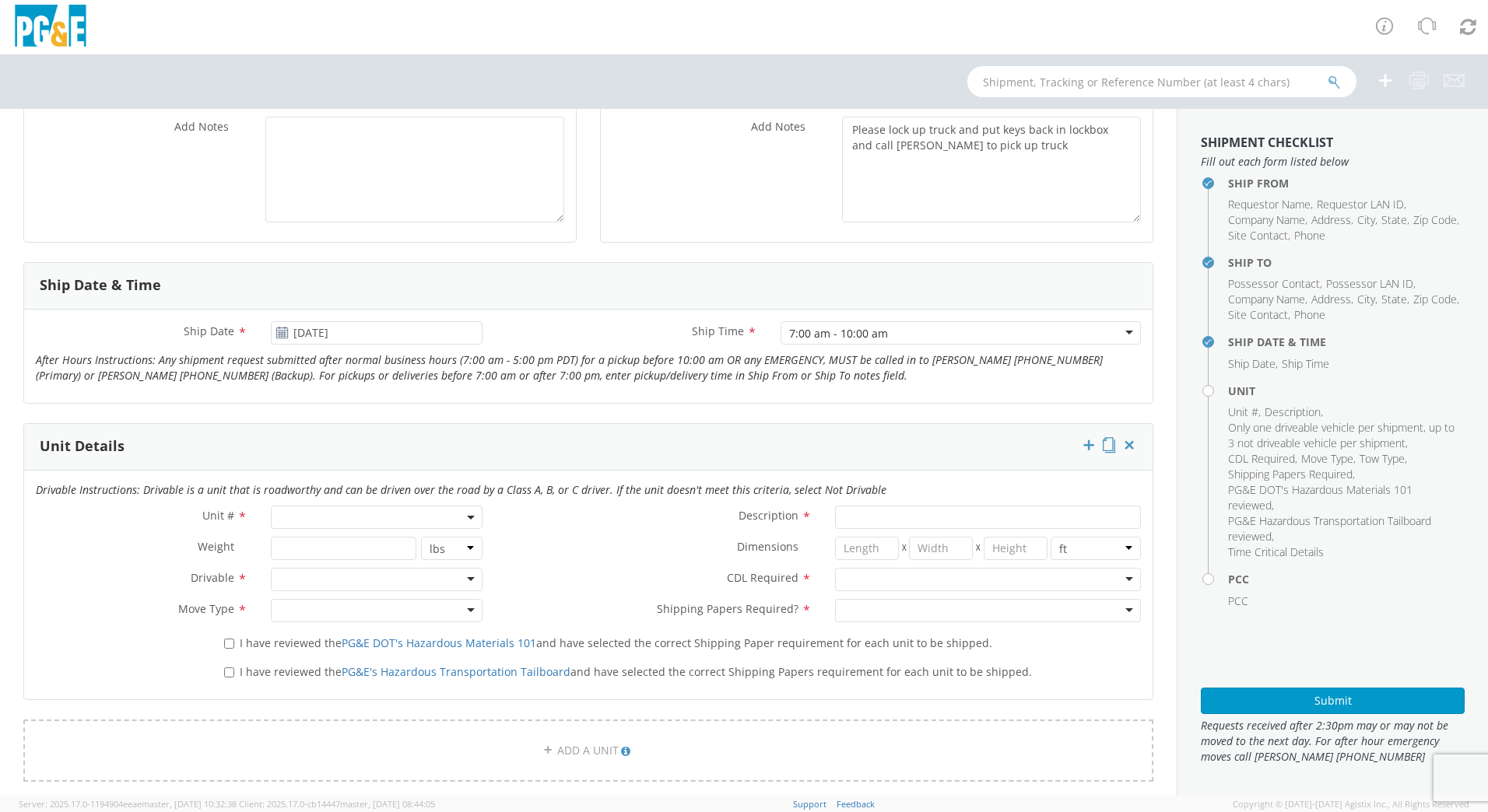
click at [347, 518] on span at bounding box center [376, 517] width 211 height 23
click at [332, 546] on input "search" at bounding box center [375, 542] width 202 height 23
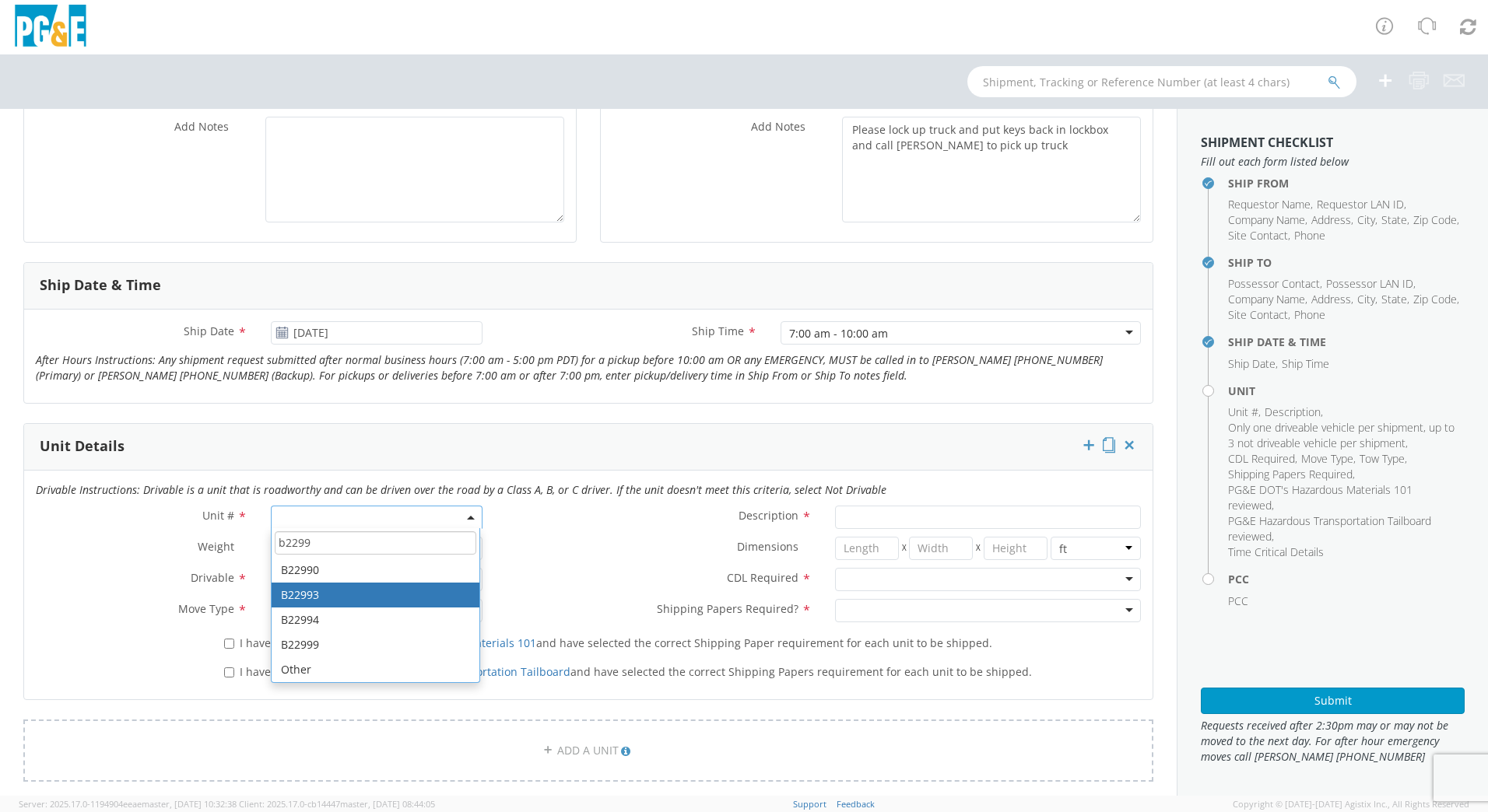
type input "b2299"
type input "PICKUP; 3/4T 4X4"
type input "11400"
select select "B22993"
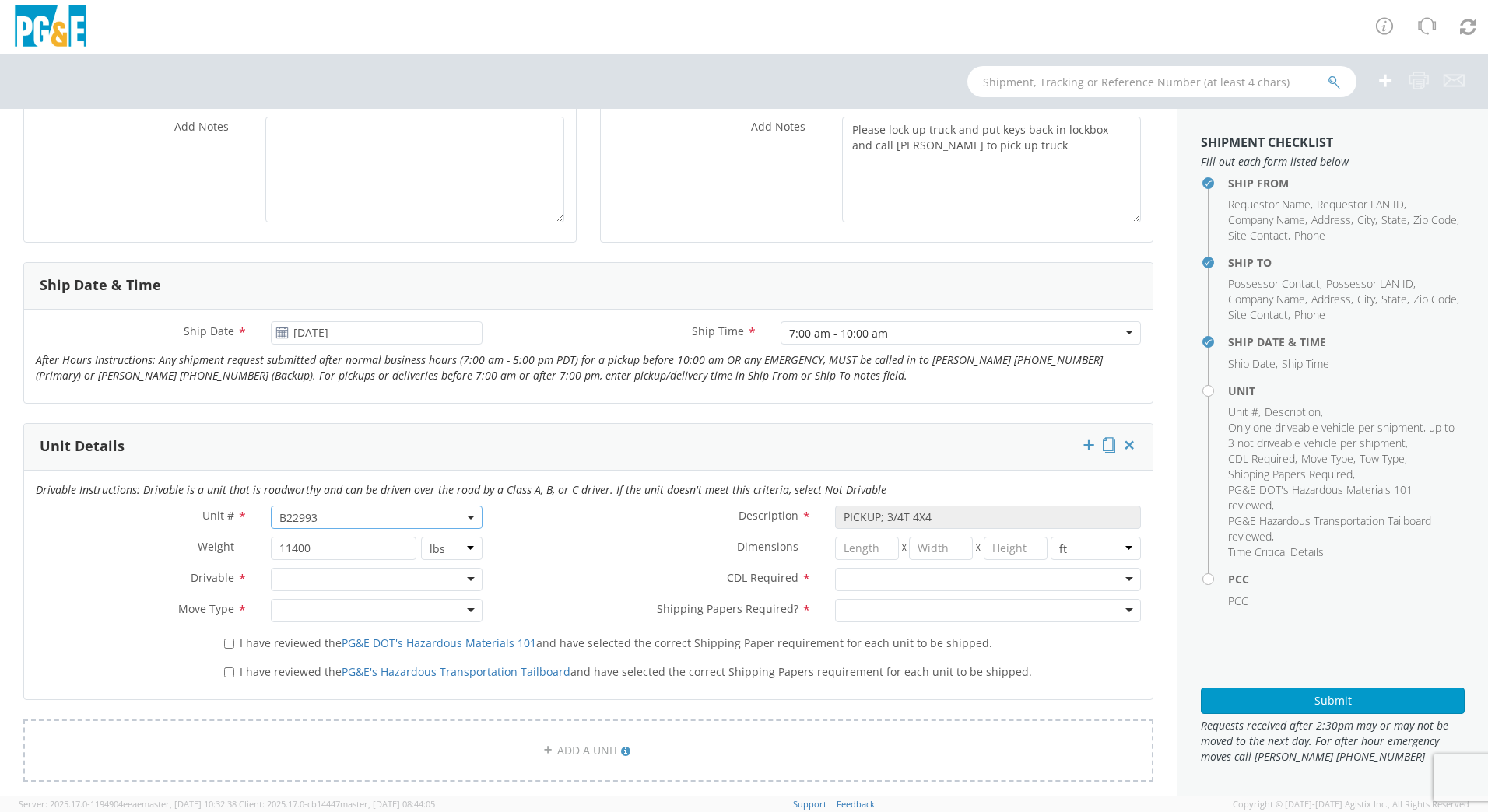
click at [396, 579] on div at bounding box center [376, 579] width 211 height 23
click at [366, 606] on div at bounding box center [376, 610] width 211 height 23
click at [856, 574] on div at bounding box center [988, 579] width 306 height 23
click at [880, 616] on div at bounding box center [988, 610] width 306 height 23
click at [621, 586] on label "CDL Required *" at bounding box center [658, 578] width 329 height 20
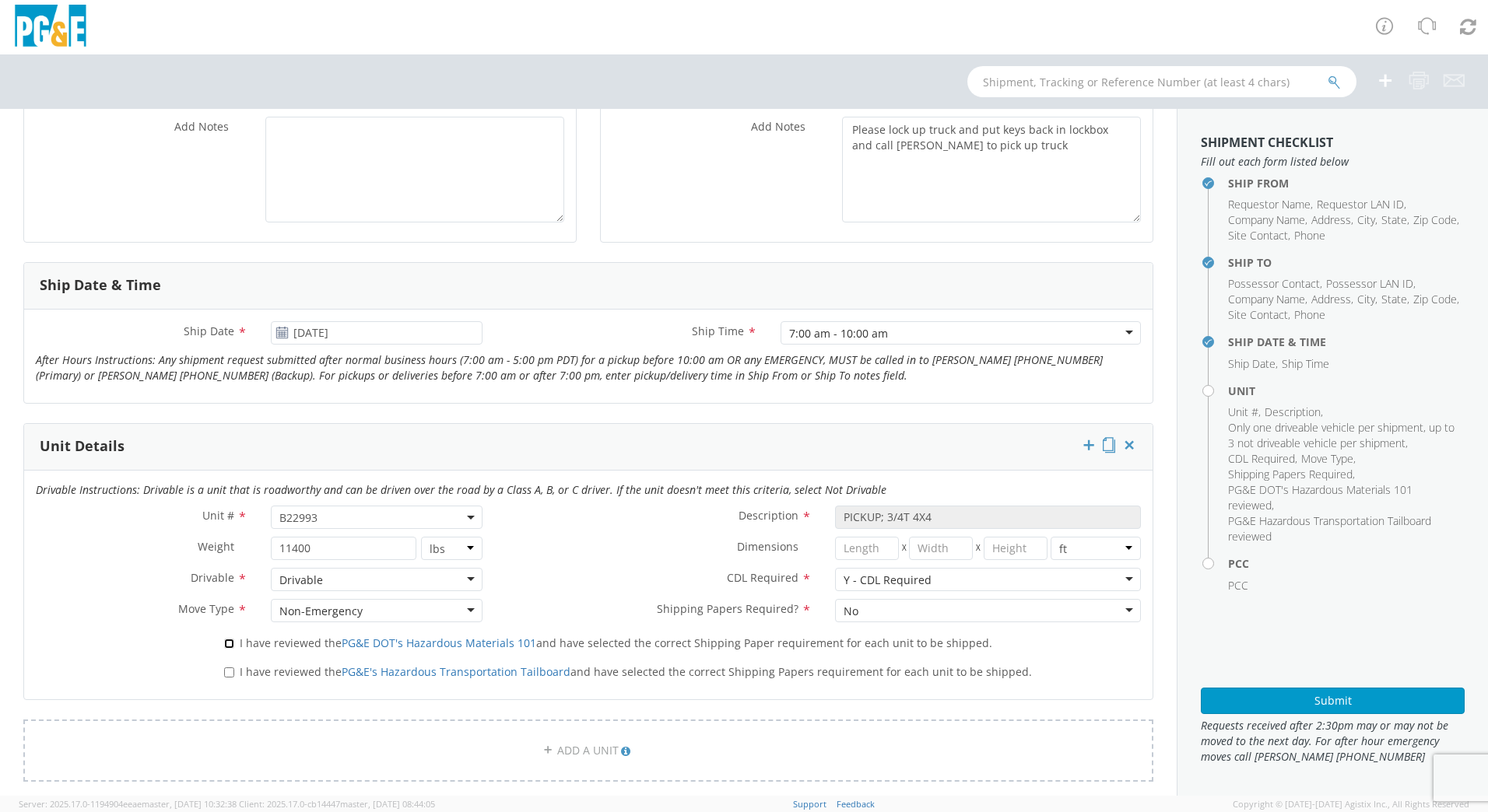
click at [227, 640] on input "I have reviewed the PG&E DOT's Hazardous Materials 101 and have selected the co…" at bounding box center [229, 643] width 10 height 10
checkbox input "true"
click at [231, 676] on input "I have reviewed the PG&E's Hazardous Transportation Tailboard and have selected…" at bounding box center [229, 672] width 10 height 10
checkbox input "true"
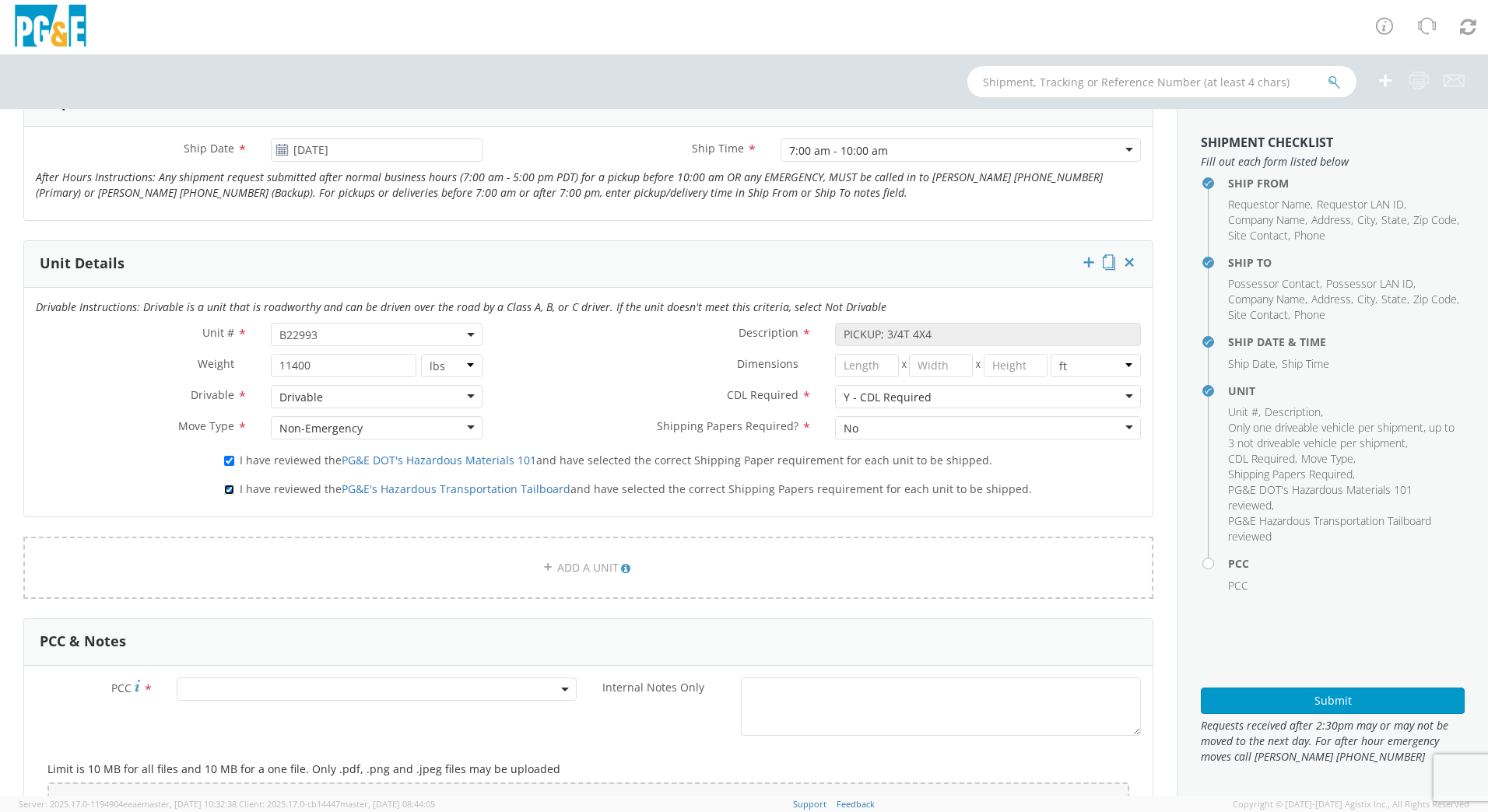
scroll to position [700, 0]
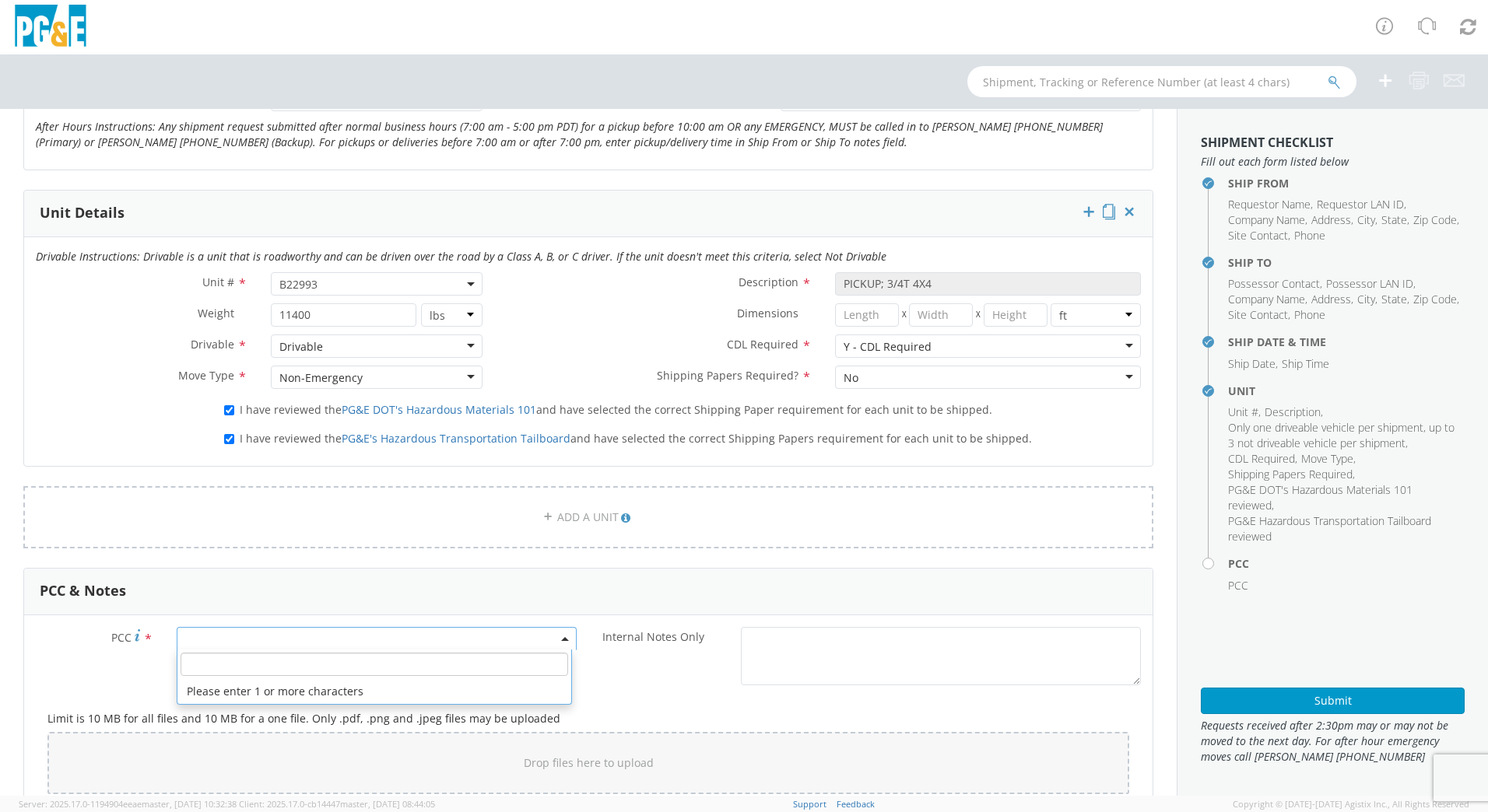
click at [502, 633] on span at bounding box center [377, 638] width 400 height 23
click at [387, 664] on input "number" at bounding box center [375, 664] width 387 height 23
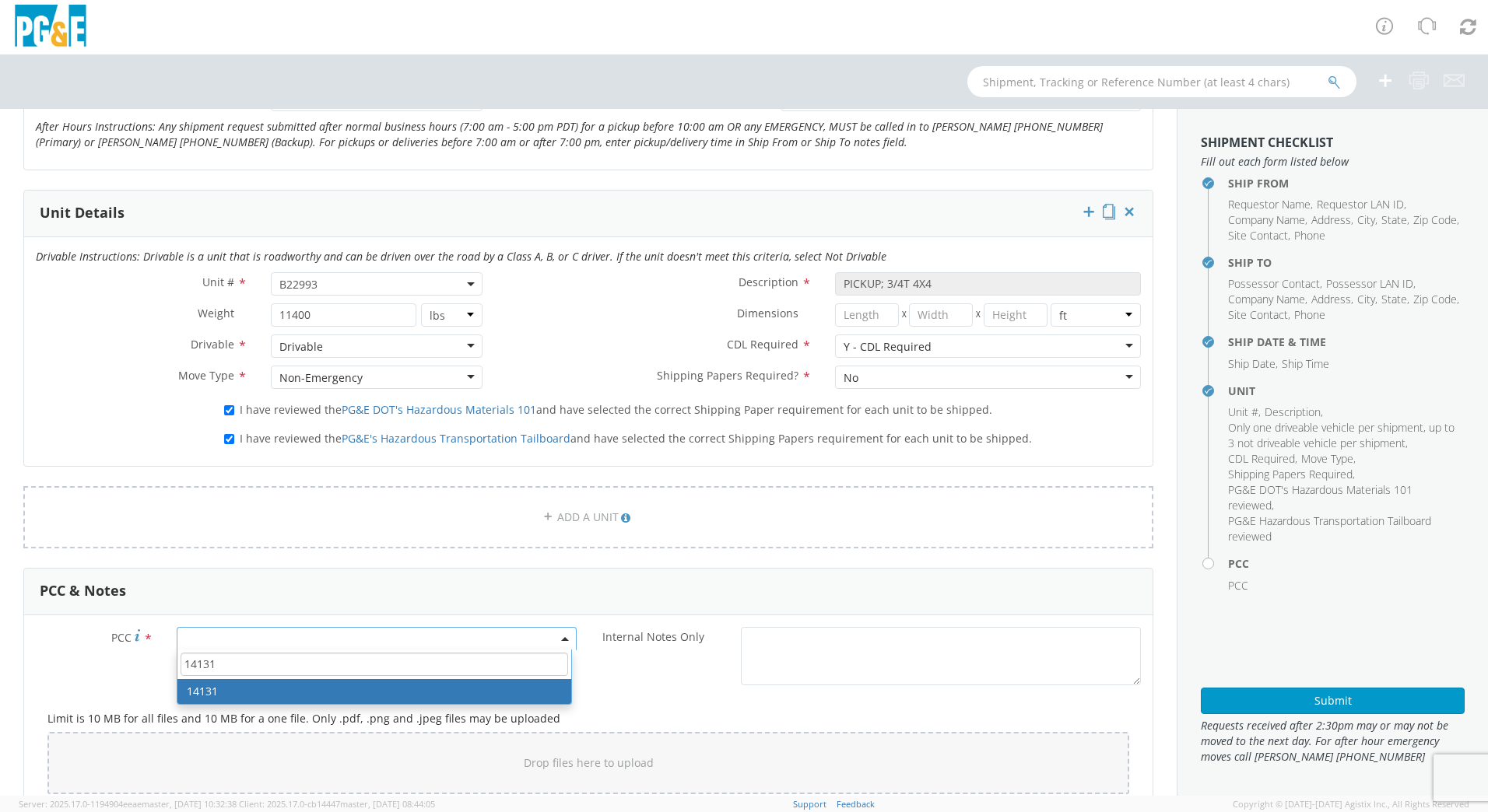
type input "14131"
select select "14131"
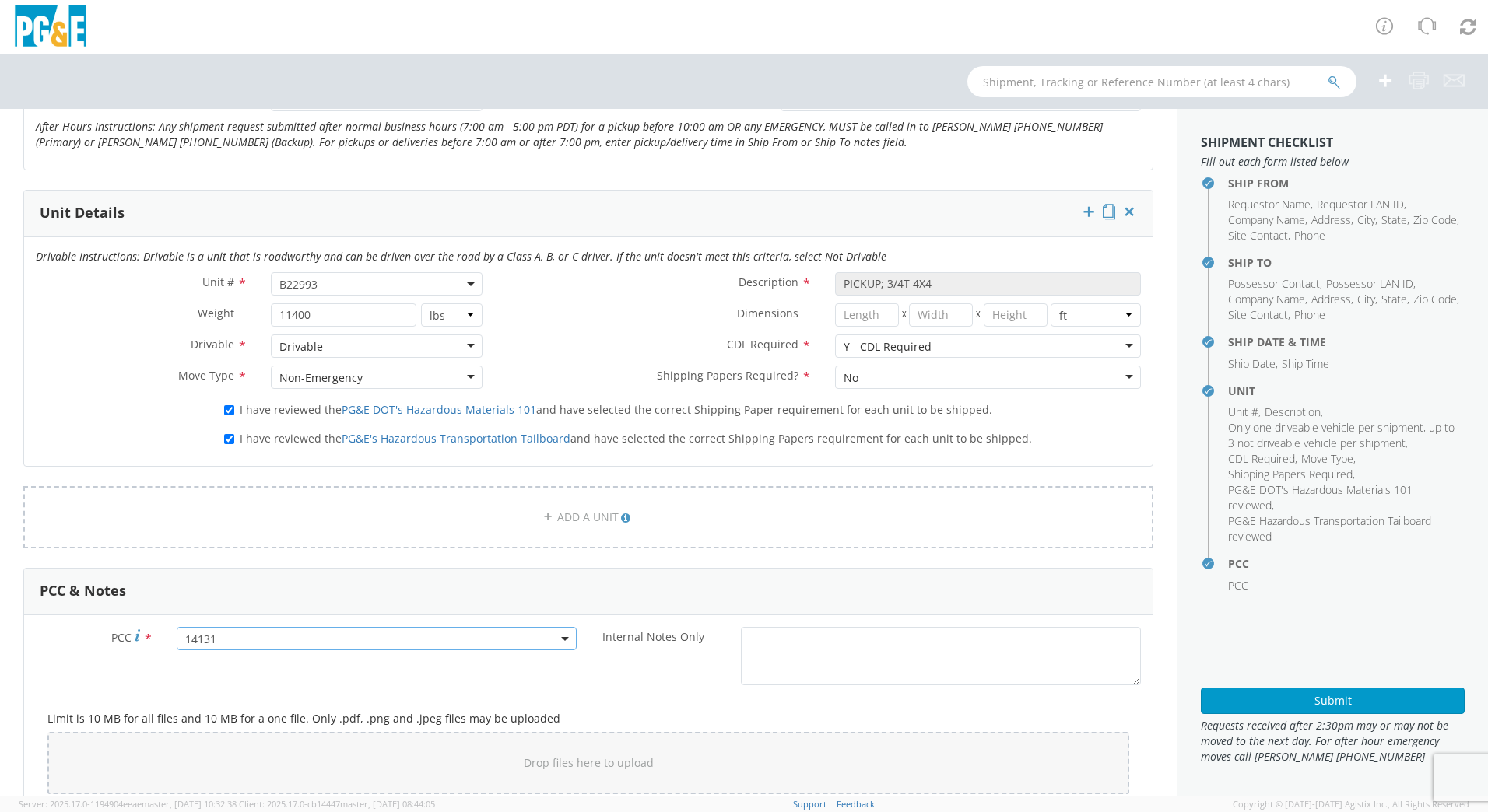
click at [635, 689] on div "Internal Notes Only *" at bounding box center [870, 660] width 564 height 66
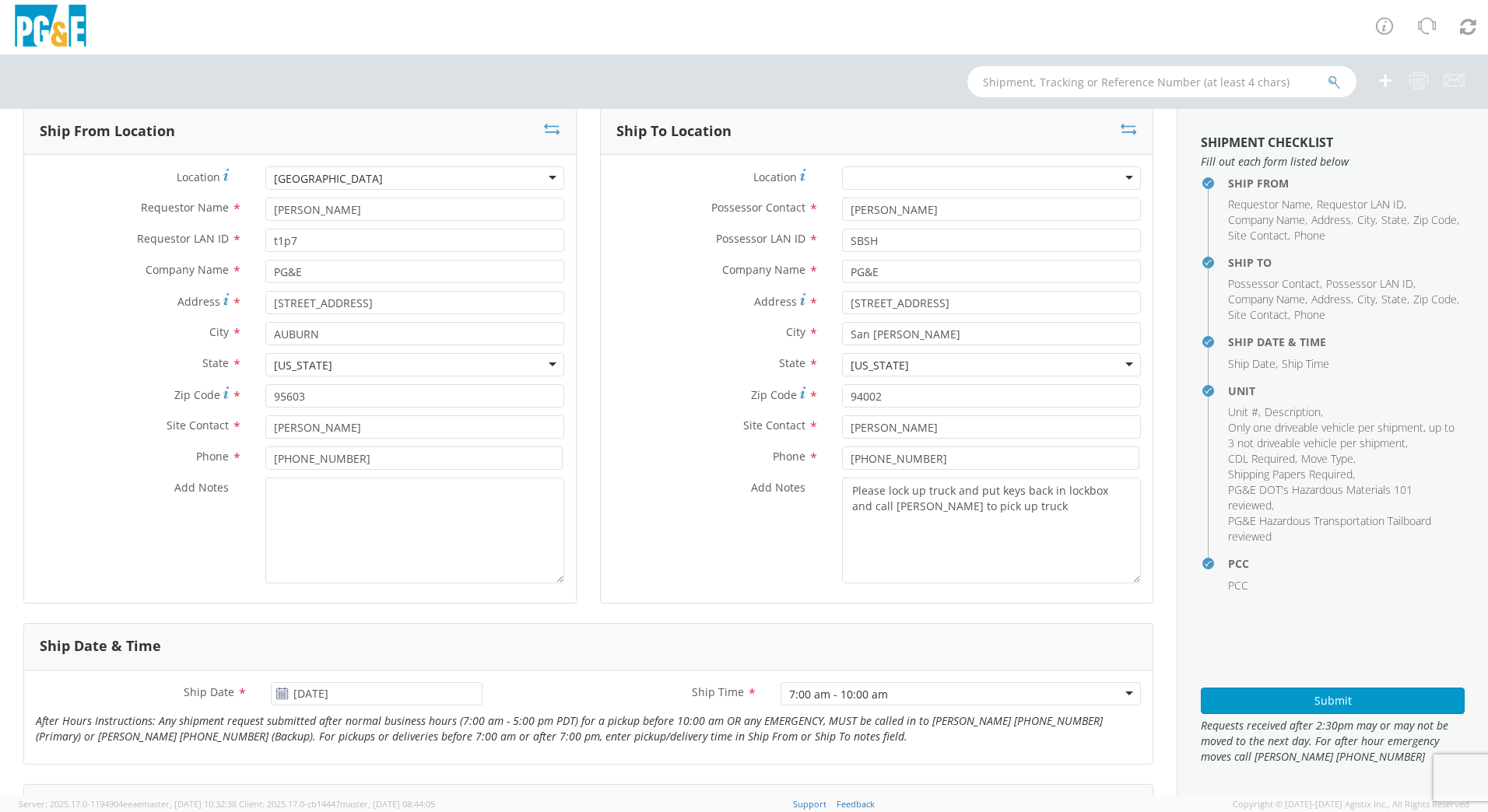
scroll to position [78, 0]
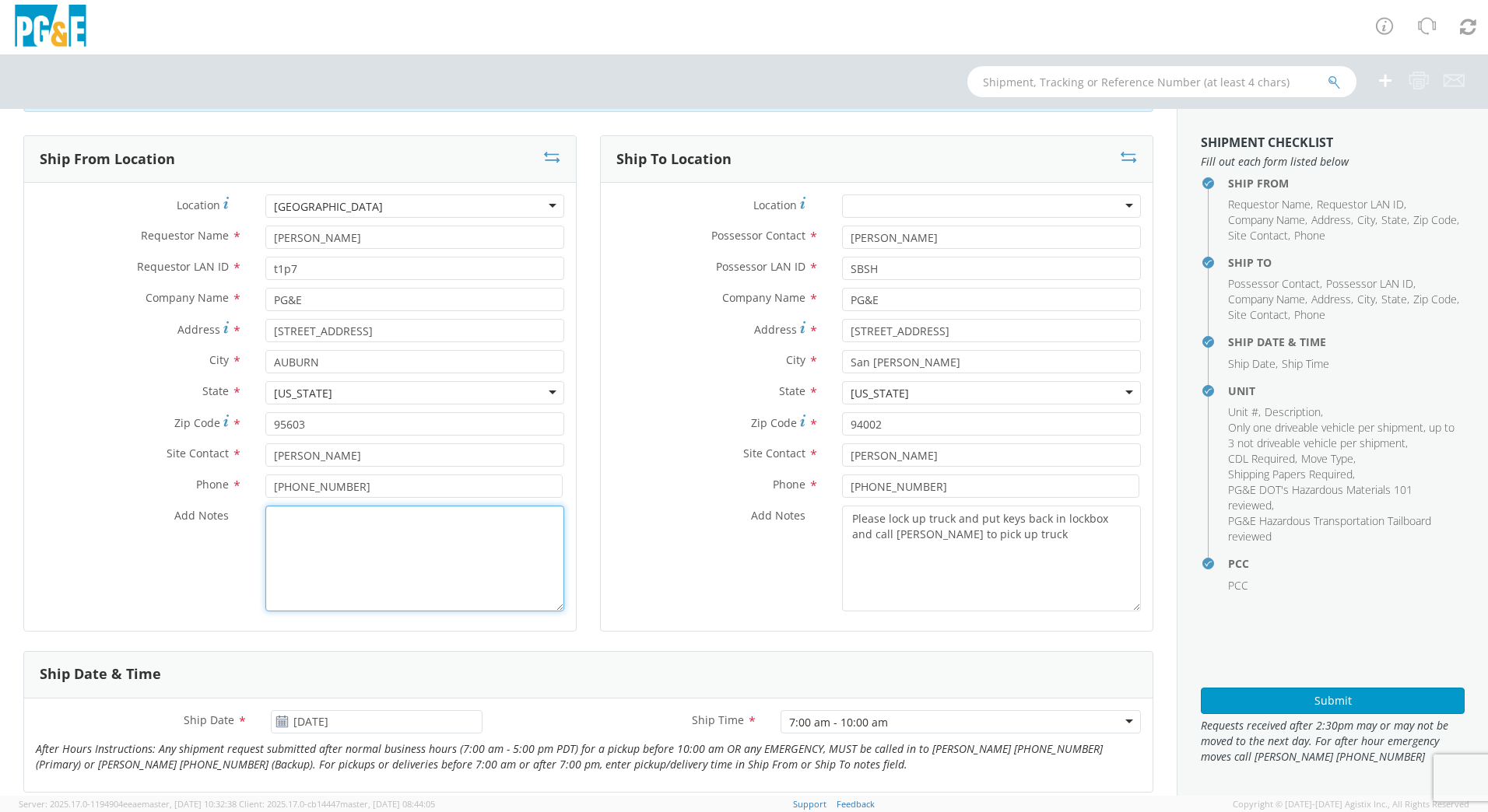
click at [463, 570] on textarea "Add Notes *" at bounding box center [415, 558] width 299 height 106
drag, startPoint x: 502, startPoint y: 528, endPoint x: 235, endPoint y: 527, distance: 267.0
click at [235, 527] on div "Add Notes * Contact Tam for keys and truck location" at bounding box center [299, 558] width 551 height 106
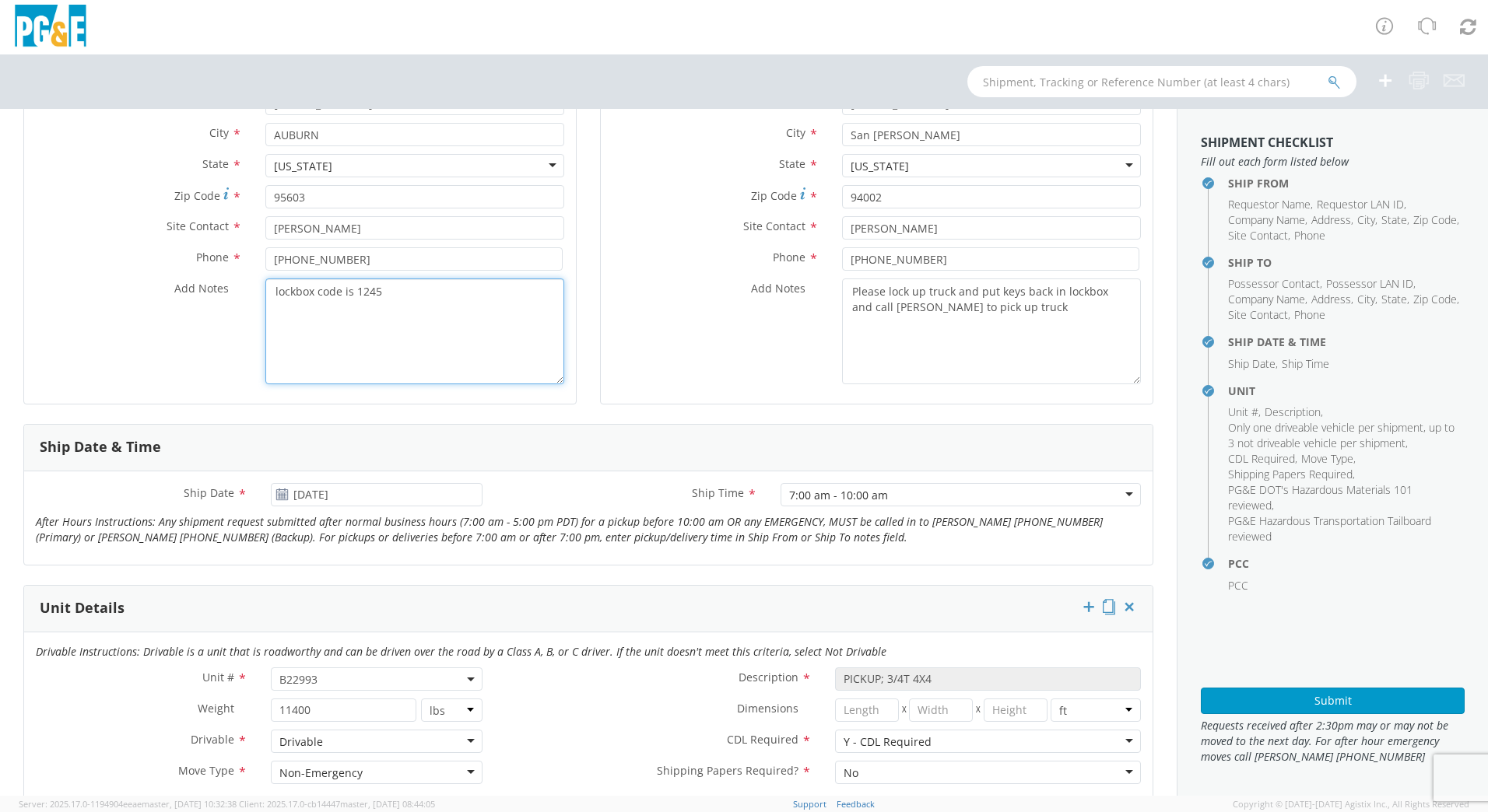
scroll to position [311, 0]
type textarea "lockbox code is 1245"
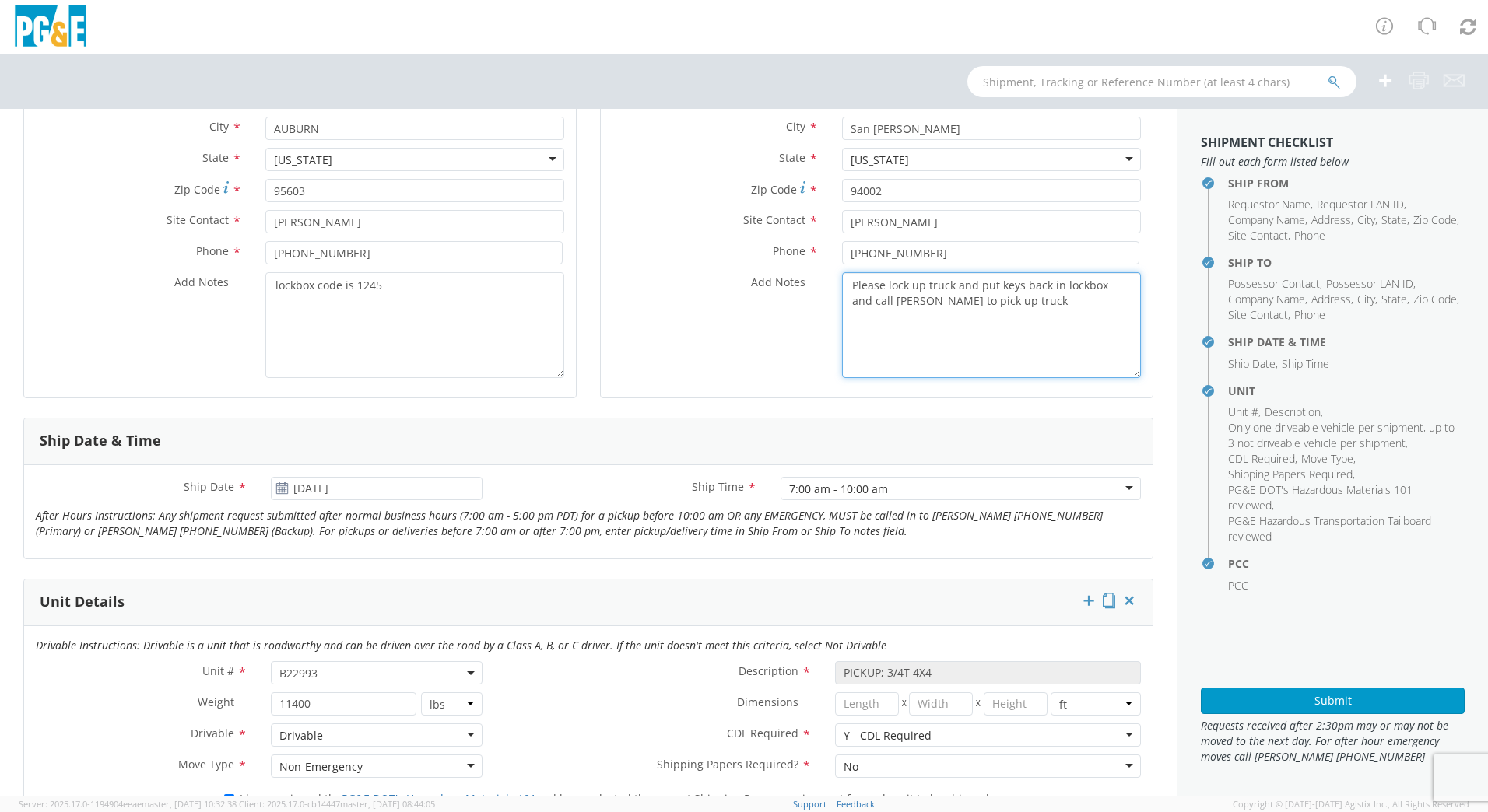
drag, startPoint x: 1009, startPoint y: 299, endPoint x: 925, endPoint y: 303, distance: 84.1
click at [925, 303] on textarea "Please lock up truck and put keys back in lockbox and call [PERSON_NAME] to pic…" at bounding box center [991, 325] width 299 height 106
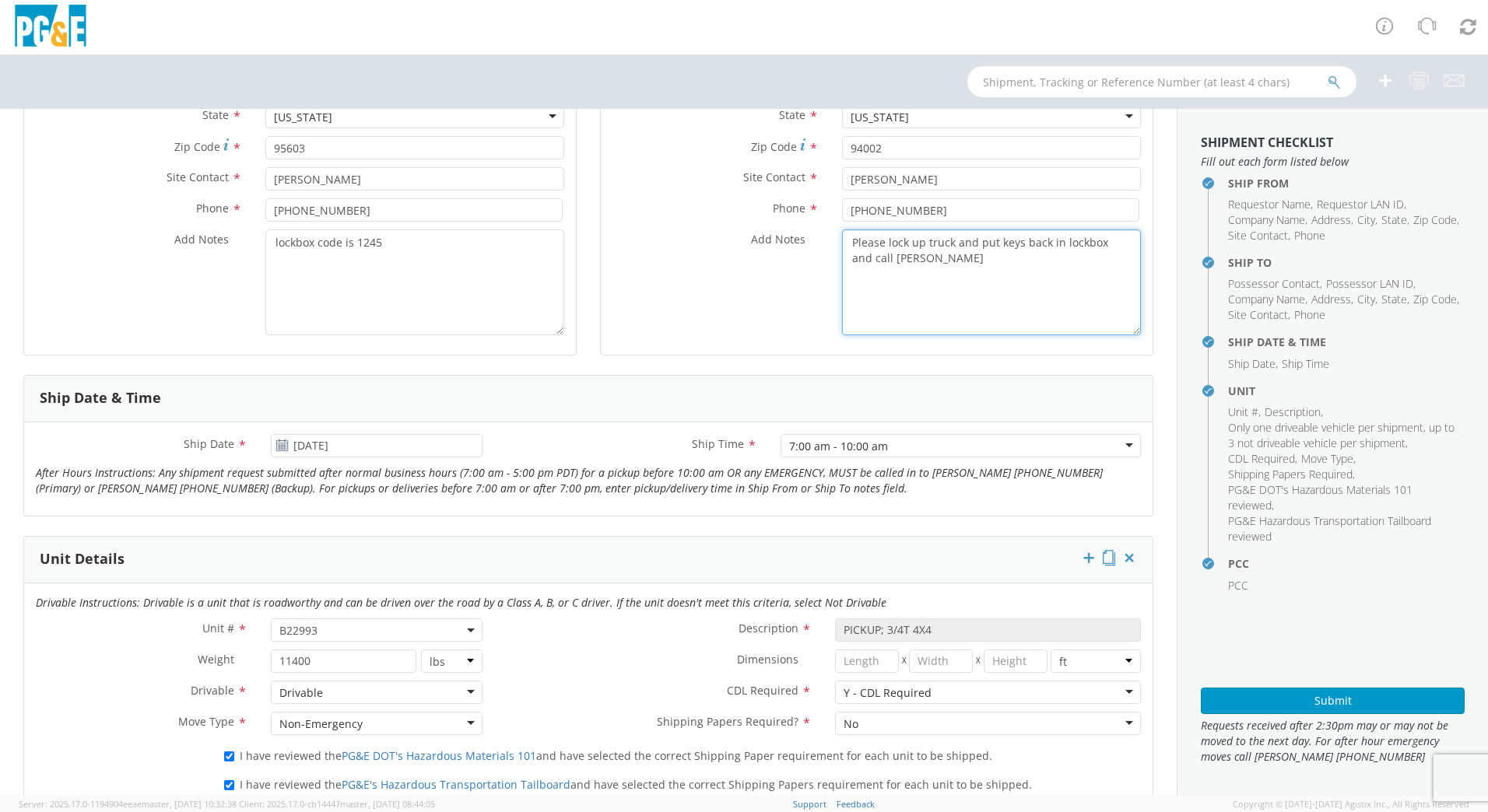
scroll to position [389, 0]
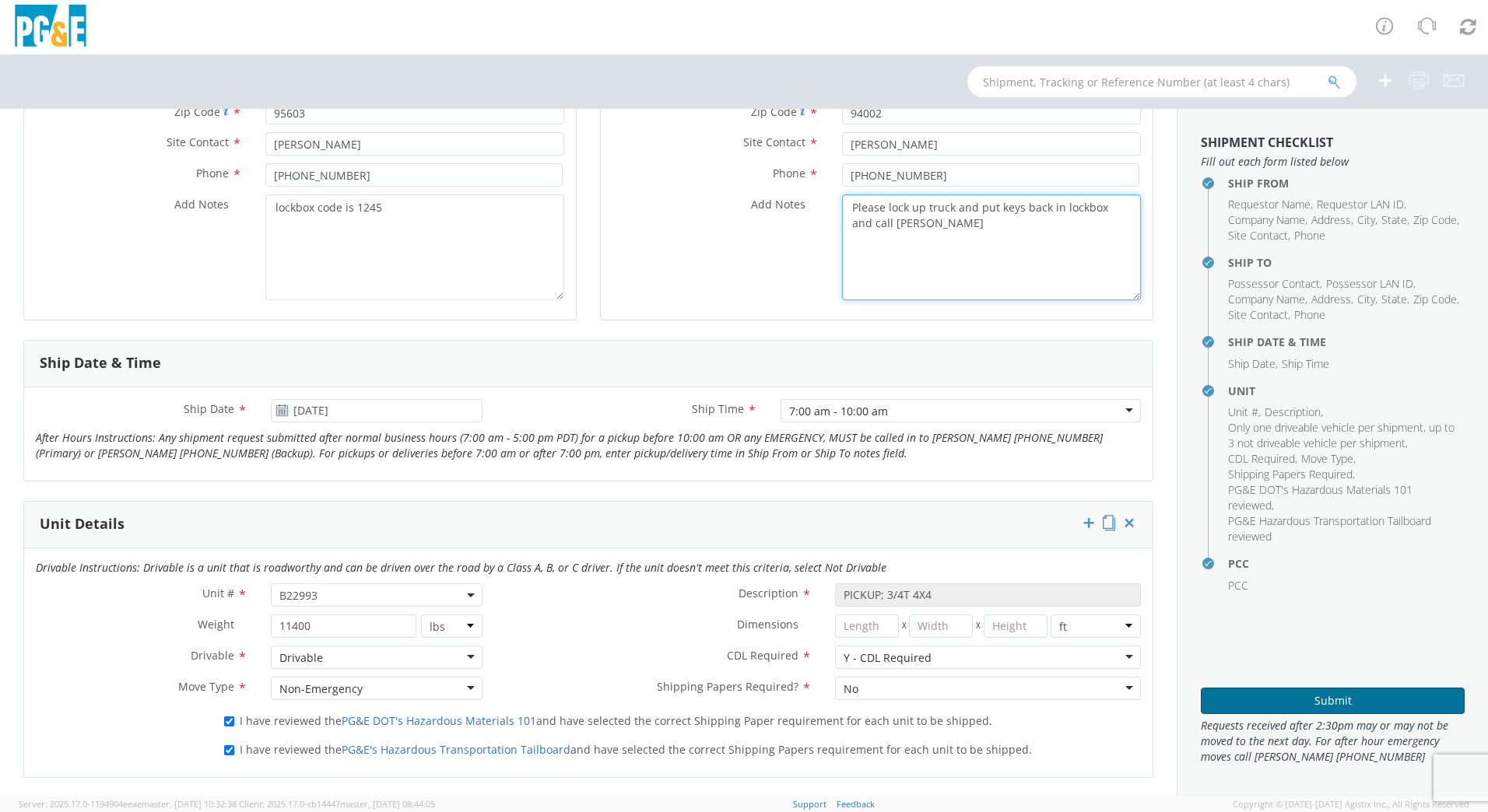
type textarea "Please lock up truck and put keys back in lockbox and call [PERSON_NAME]"
click at [1294, 694] on button "Submit" at bounding box center [1333, 701] width 264 height 26
